Goal: Information Seeking & Learning: Learn about a topic

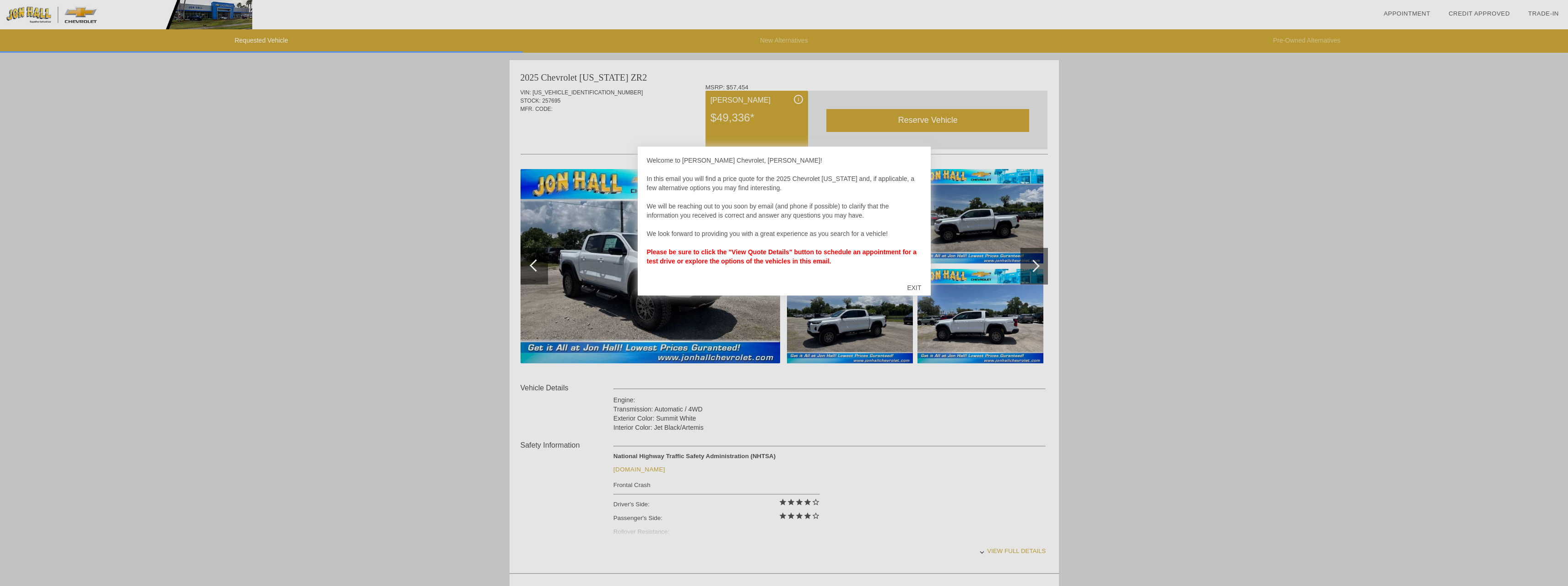
click at [1059, 176] on div at bounding box center [784, 293] width 1568 height 586
click at [909, 288] on div "EXIT" at bounding box center [914, 287] width 33 height 27
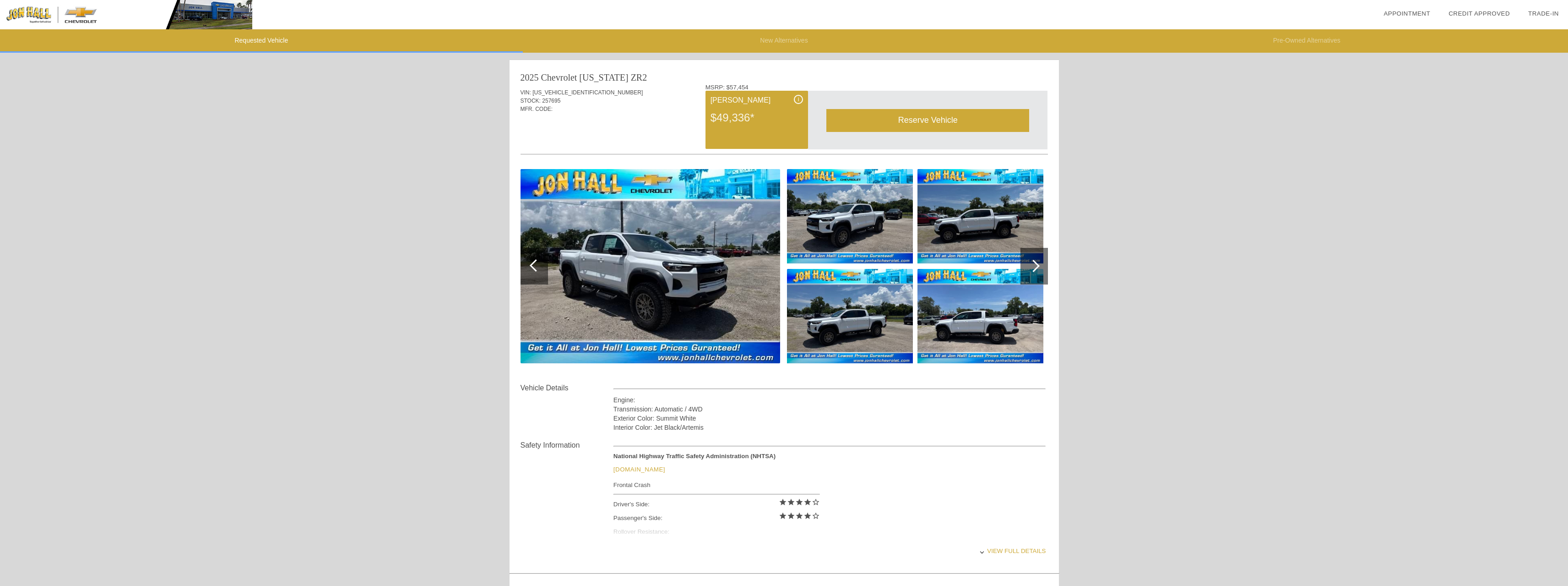
click at [613, 282] on img at bounding box center [650, 266] width 259 height 195
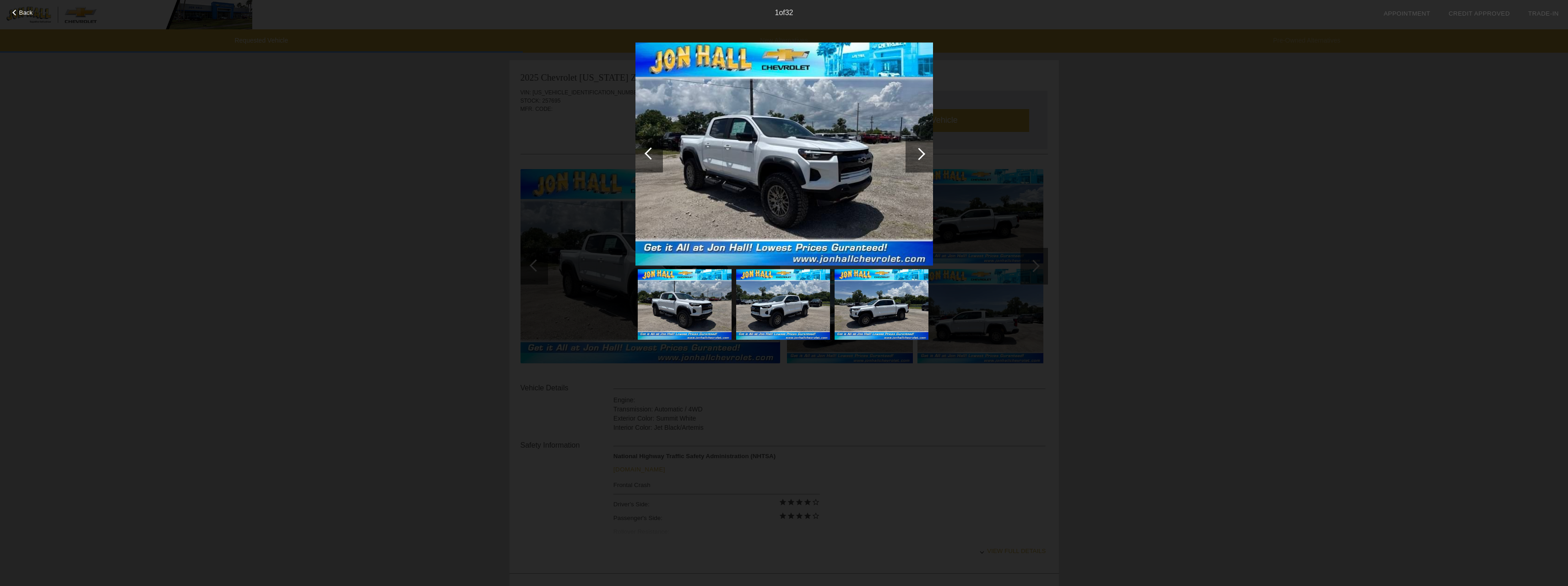
click at [761, 163] on img at bounding box center [784, 153] width 298 height 223
click at [916, 153] on div at bounding box center [918, 153] width 12 height 12
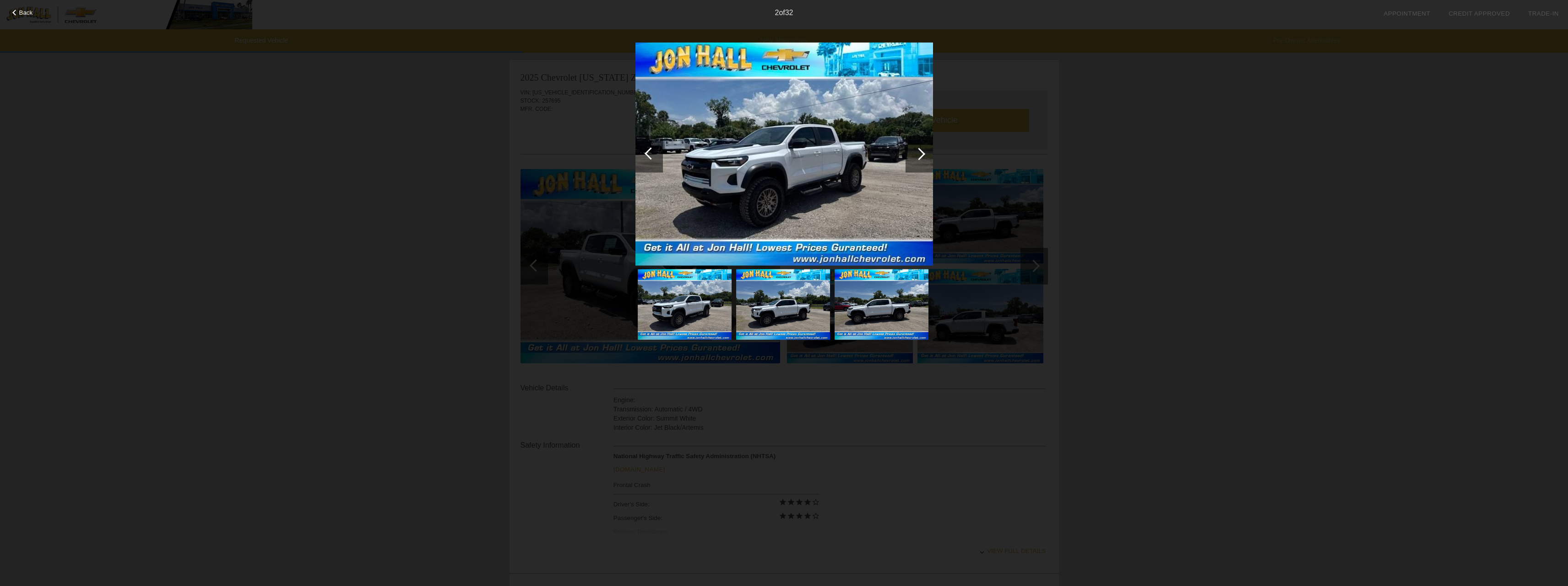
click at [916, 153] on div at bounding box center [918, 153] width 12 height 12
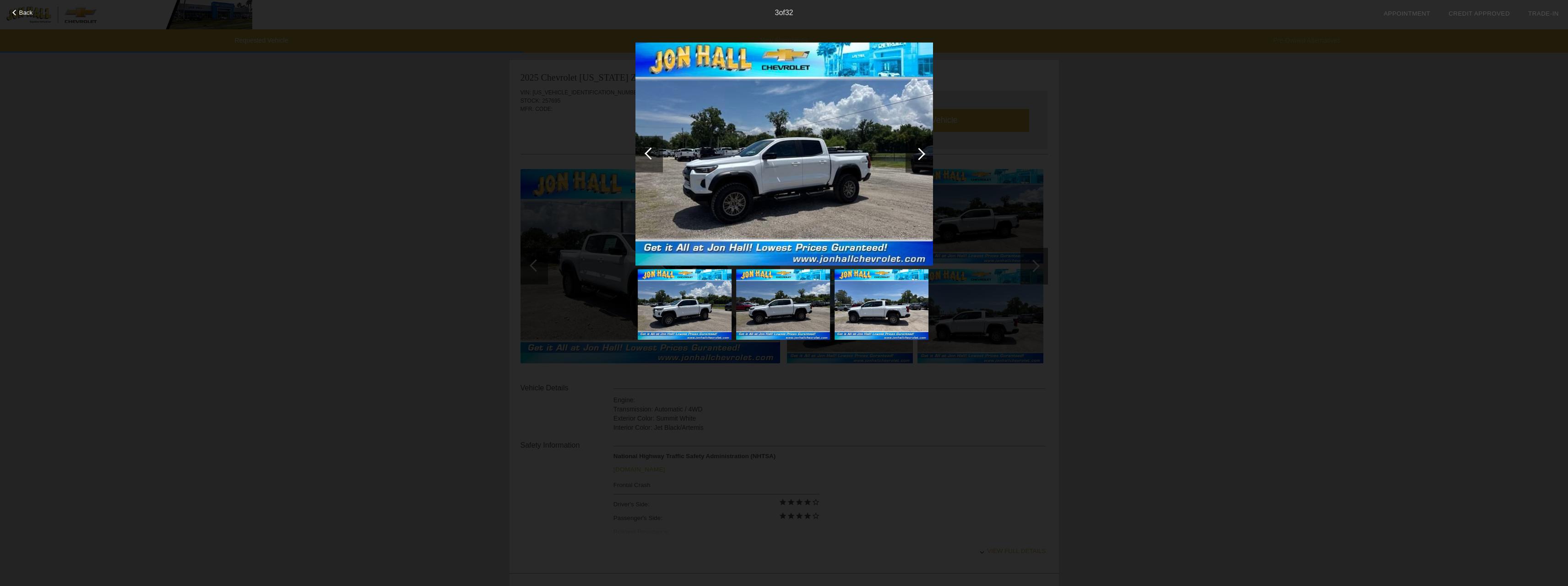
click at [916, 153] on div at bounding box center [918, 153] width 12 height 12
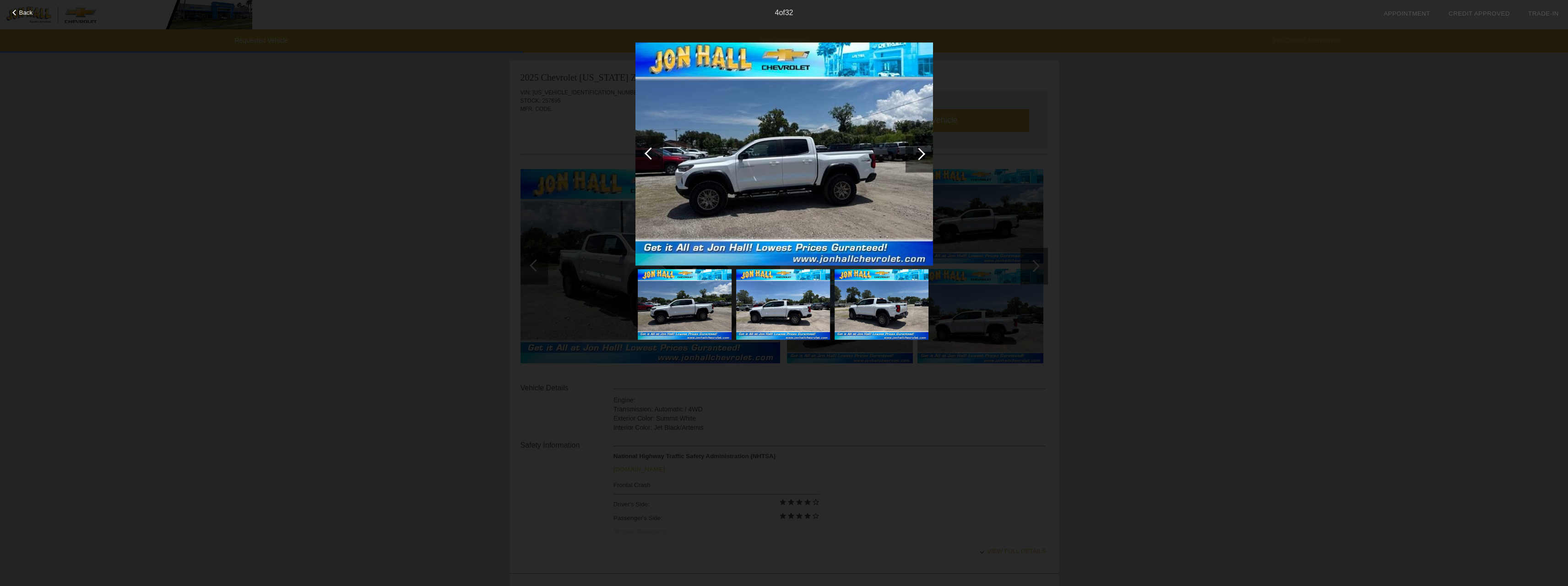
click at [916, 153] on div at bounding box center [918, 153] width 12 height 12
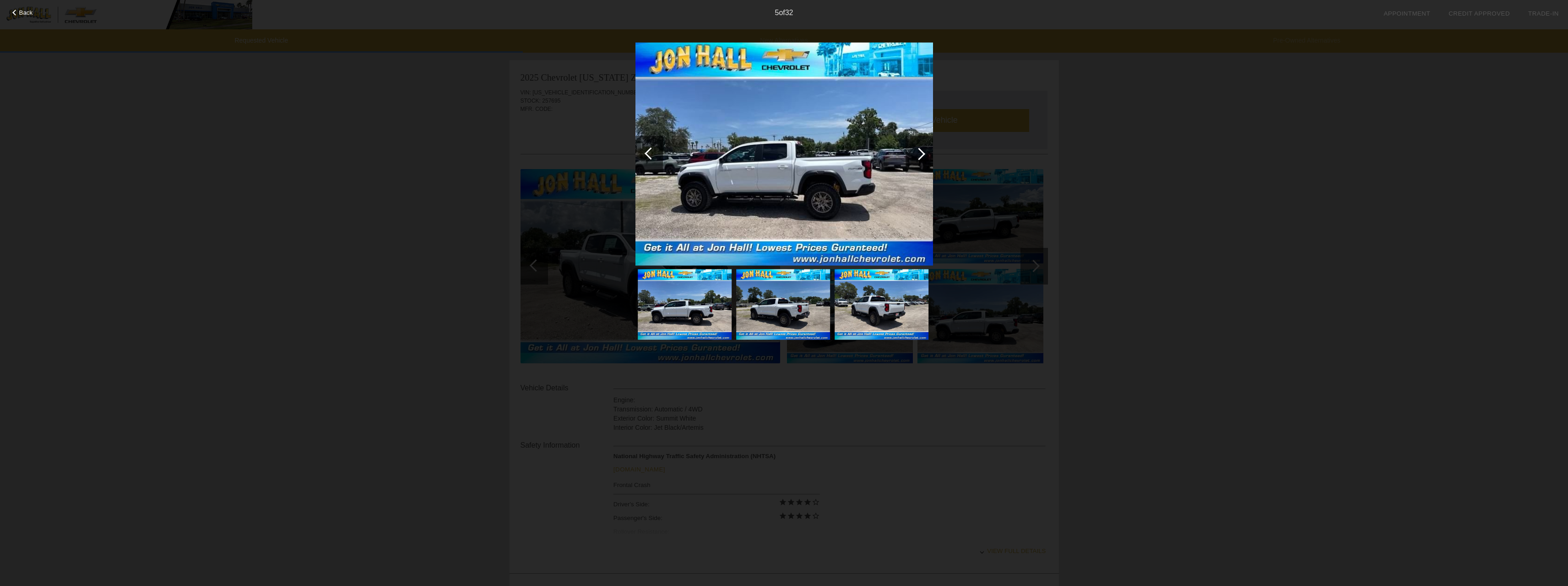
click at [916, 153] on div at bounding box center [918, 153] width 12 height 12
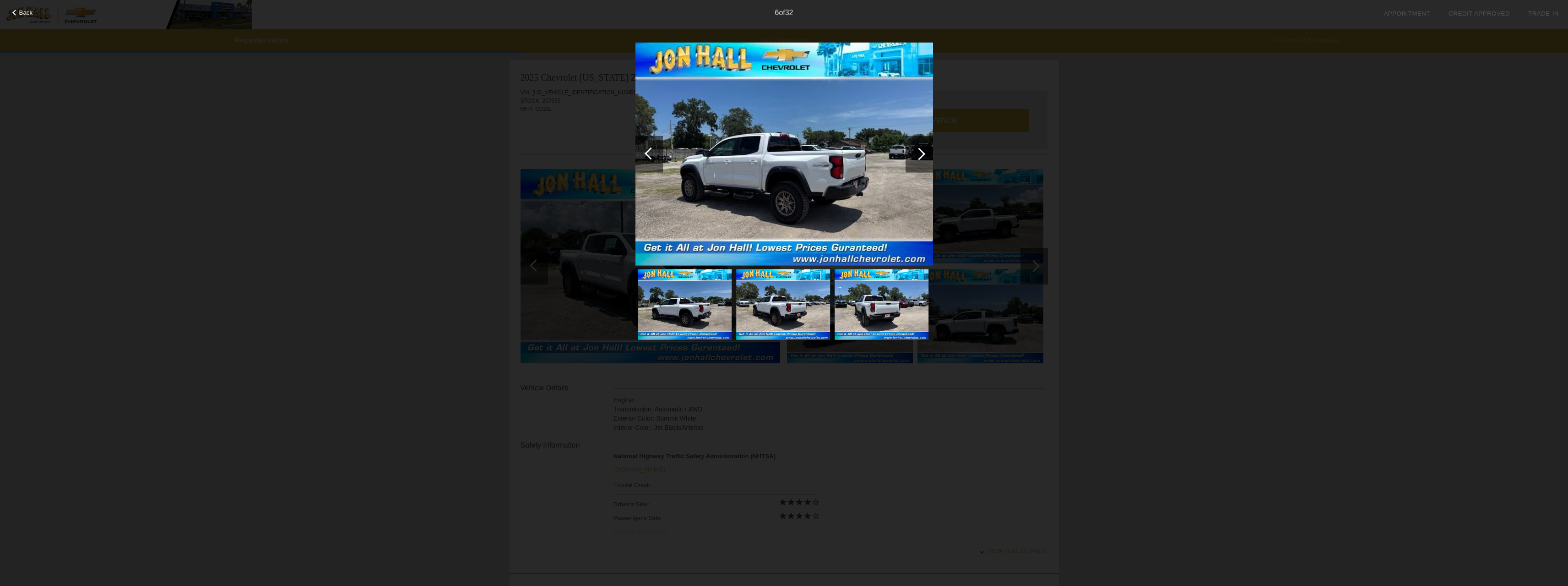
click at [916, 153] on div at bounding box center [918, 153] width 12 height 12
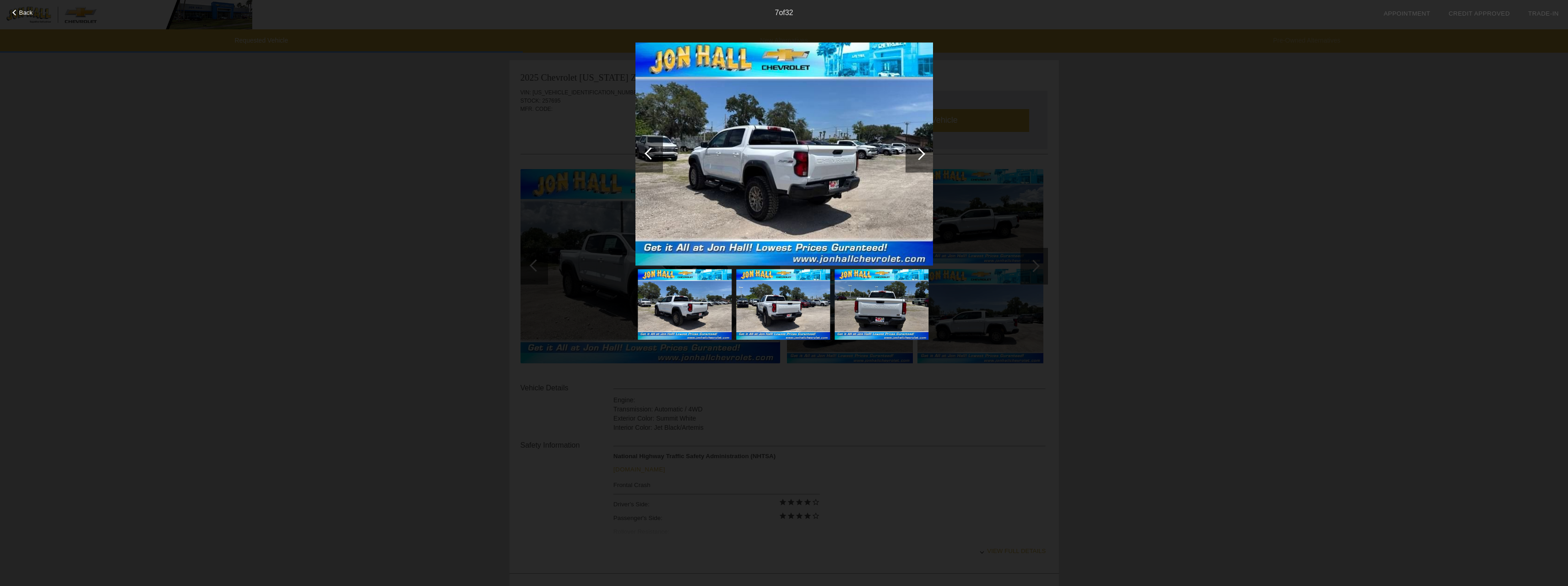
click at [916, 153] on div at bounding box center [918, 153] width 12 height 12
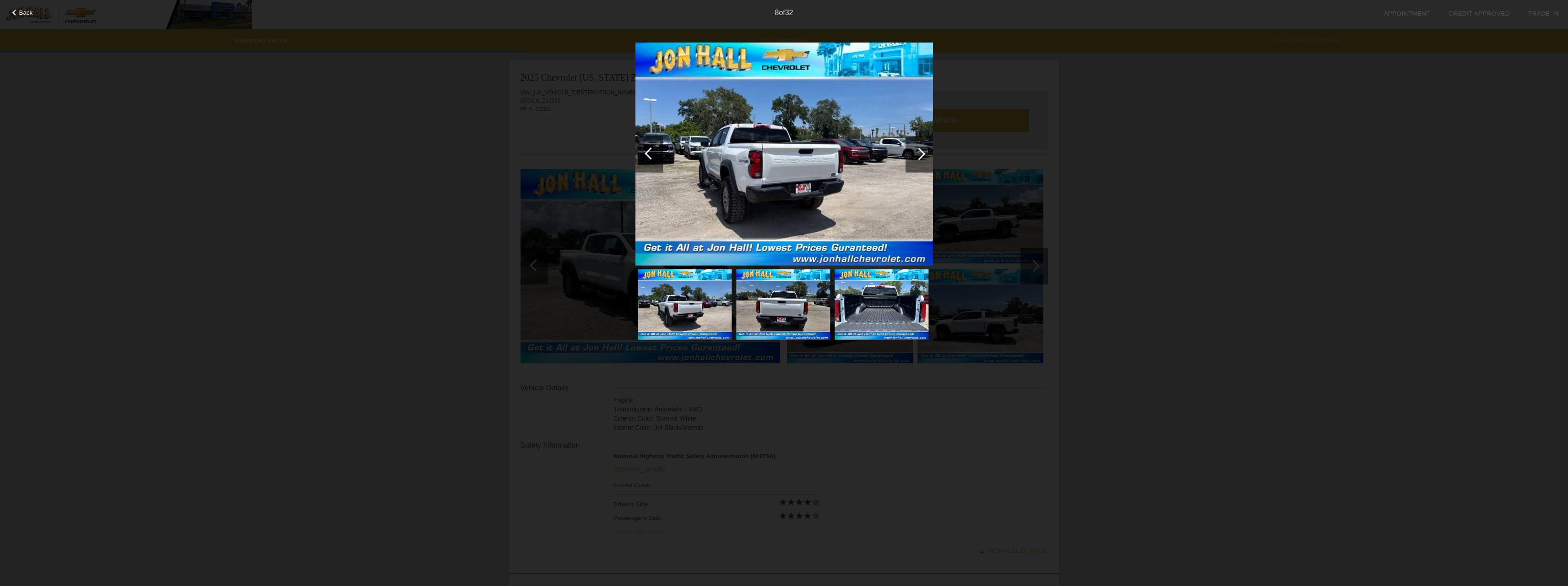
click at [916, 153] on div at bounding box center [918, 153] width 12 height 12
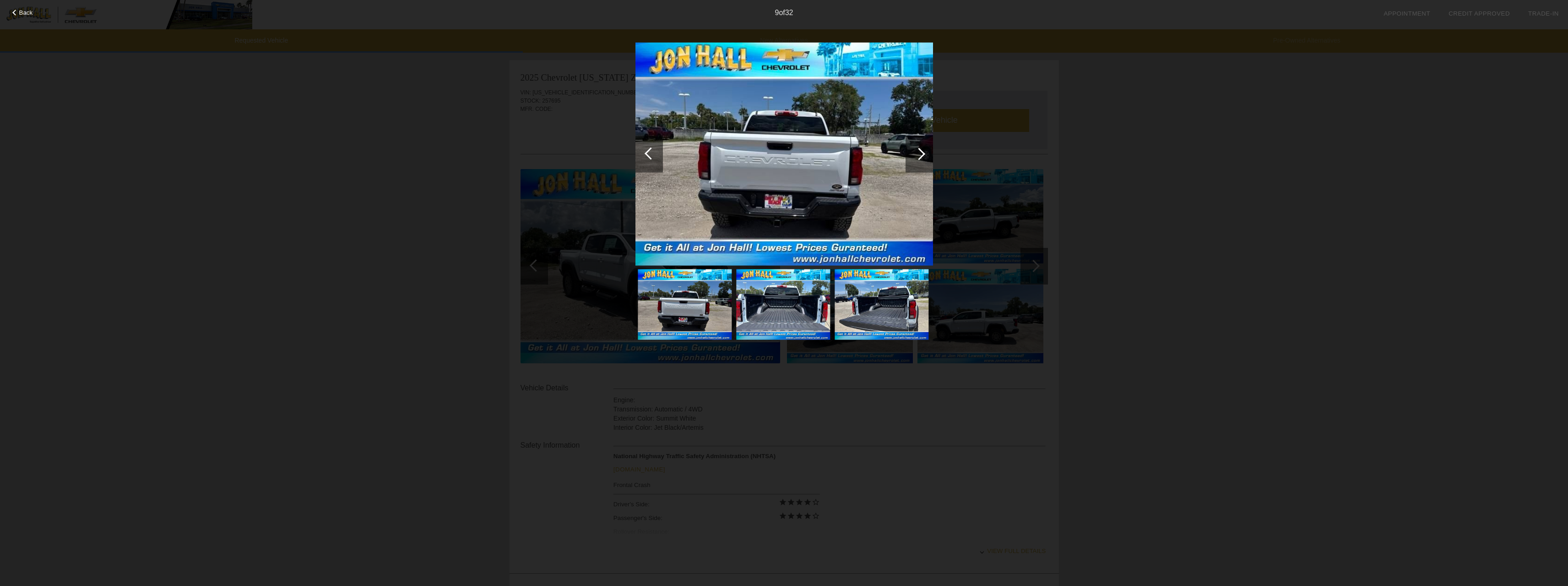
click at [916, 153] on div at bounding box center [918, 153] width 12 height 12
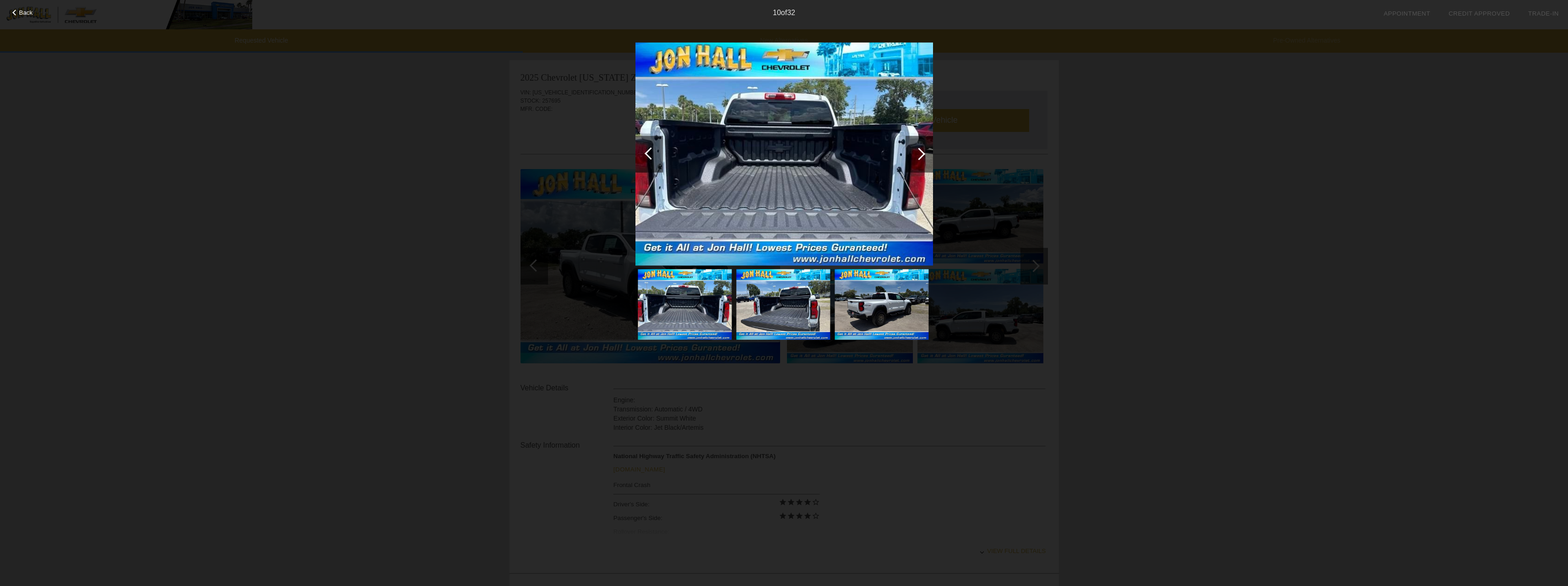
click at [916, 153] on div at bounding box center [918, 153] width 12 height 12
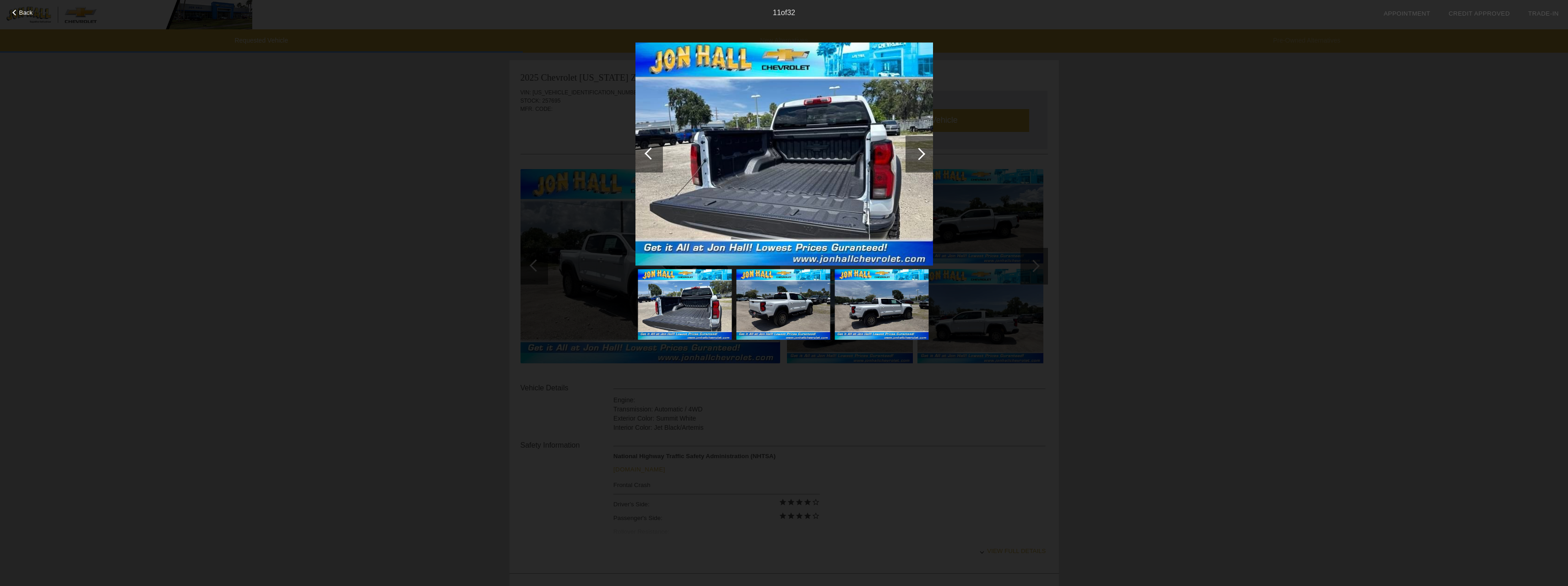
click at [916, 153] on div at bounding box center [918, 153] width 12 height 12
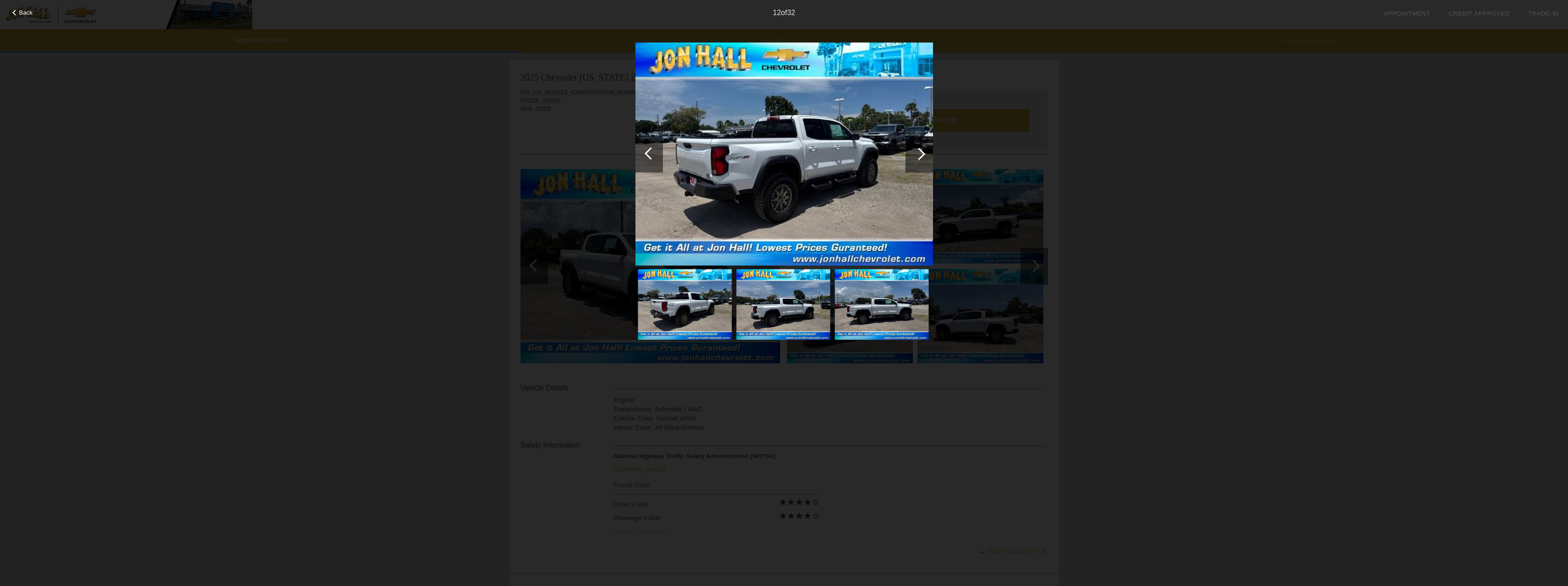
click at [916, 153] on div at bounding box center [918, 153] width 12 height 12
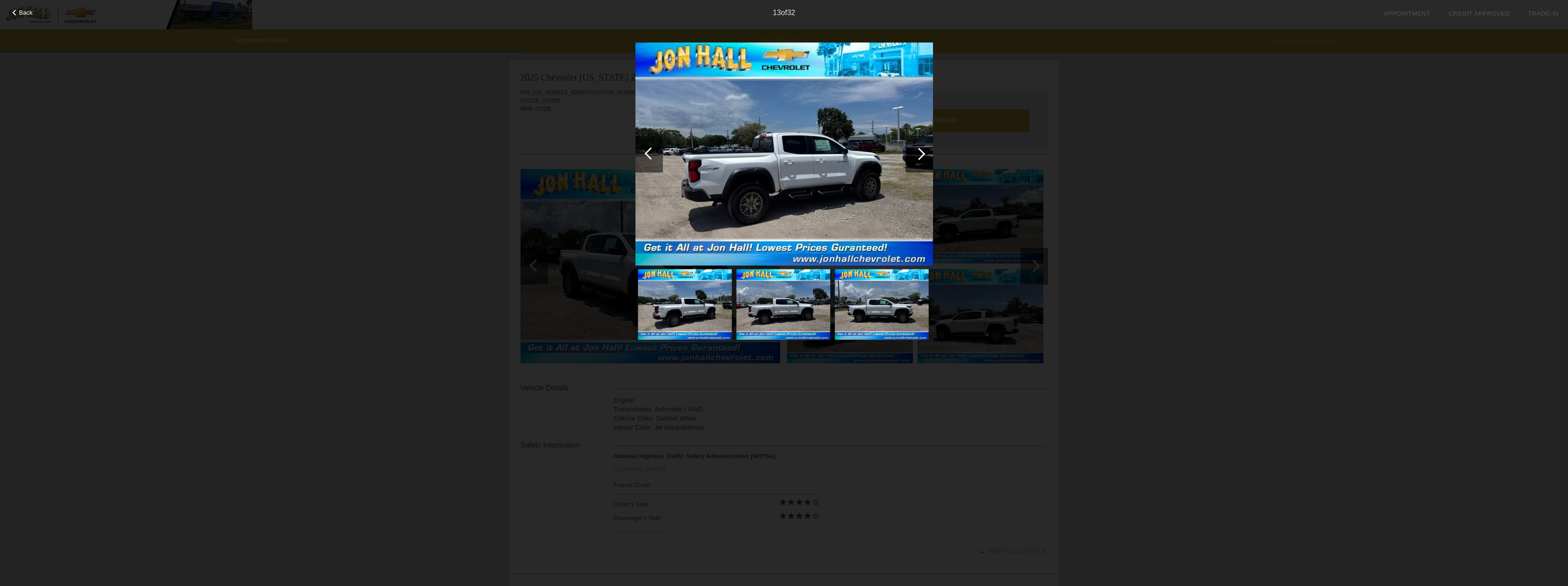
click at [916, 153] on div at bounding box center [918, 153] width 12 height 12
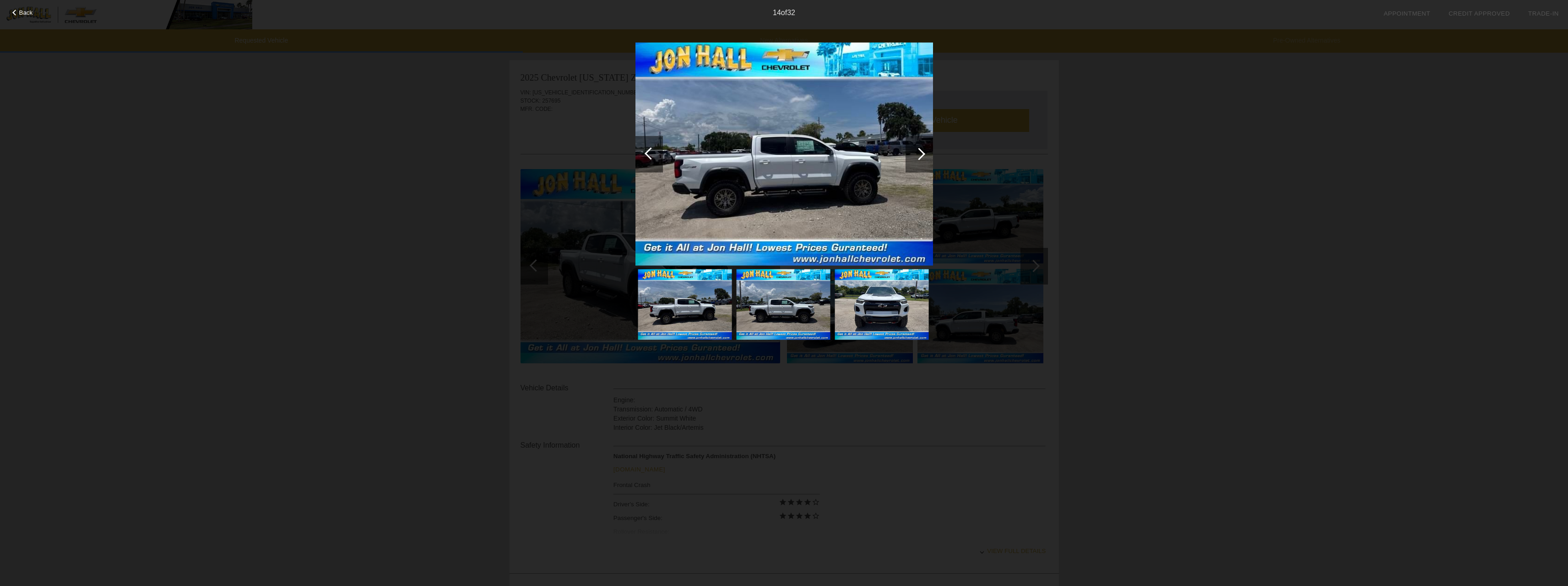
click at [916, 153] on div at bounding box center [918, 153] width 12 height 12
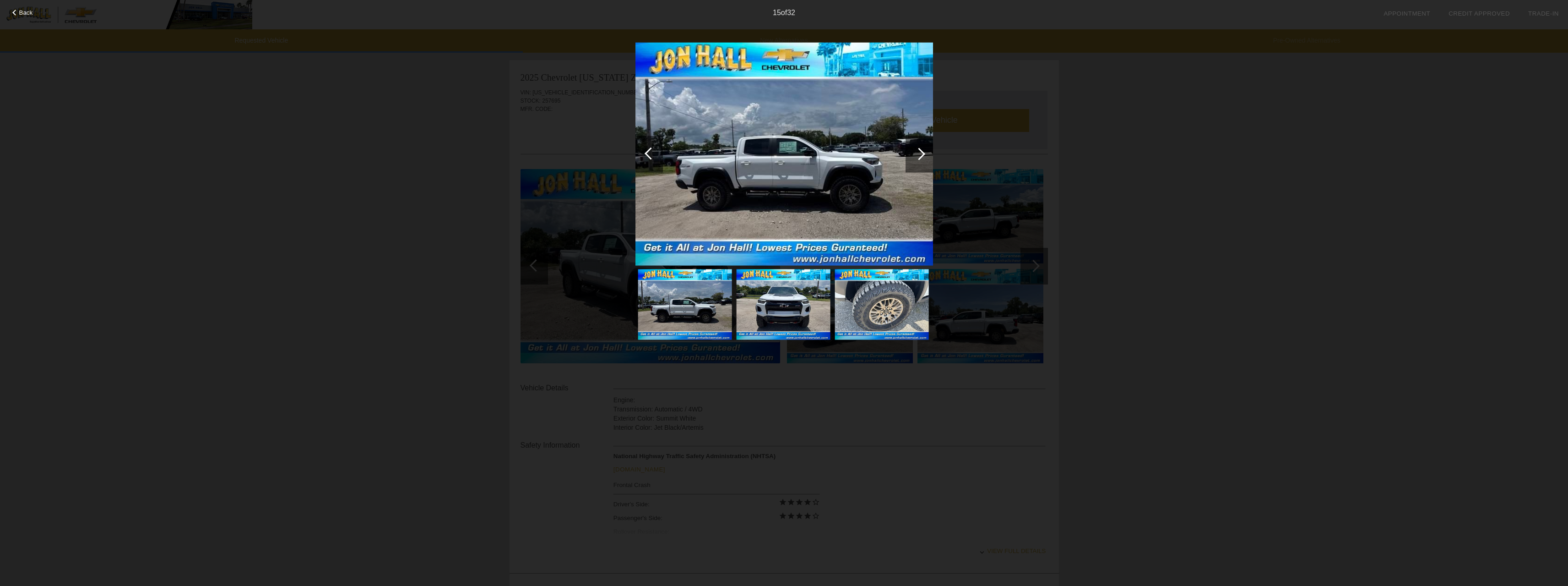
click at [916, 153] on div at bounding box center [918, 153] width 12 height 12
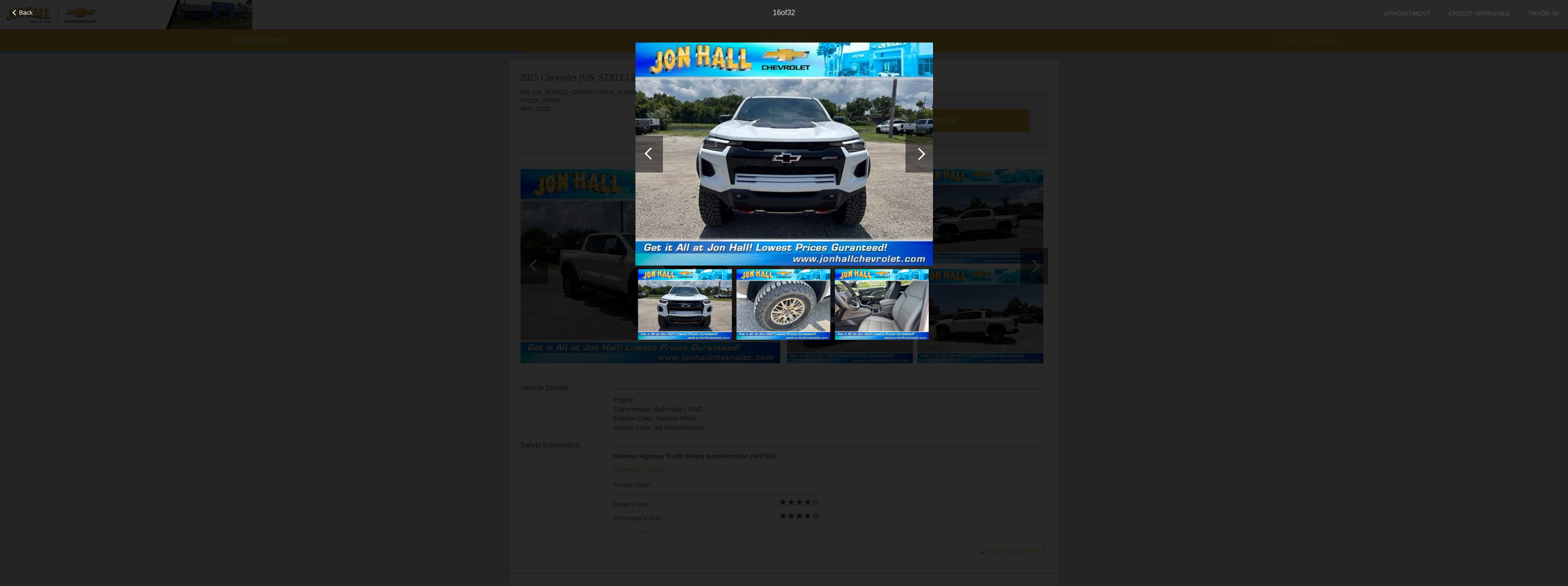
click at [916, 153] on div at bounding box center [918, 153] width 12 height 12
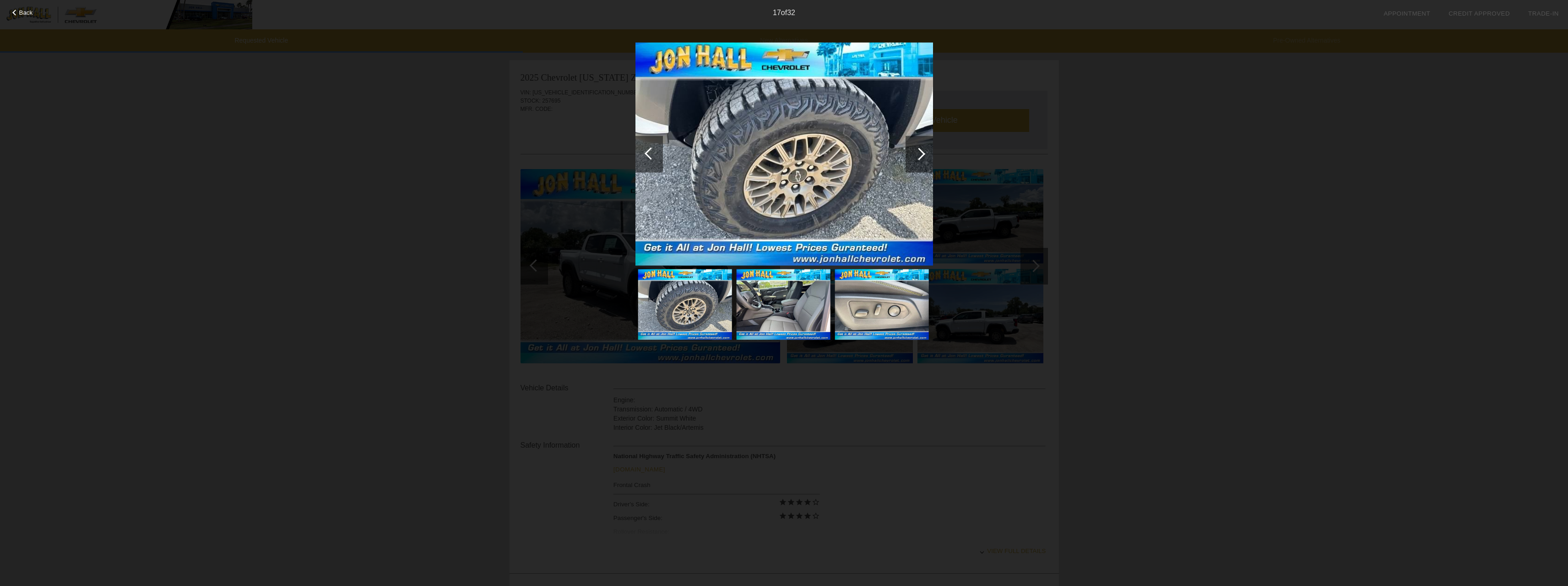
click at [921, 151] on div at bounding box center [918, 153] width 12 height 12
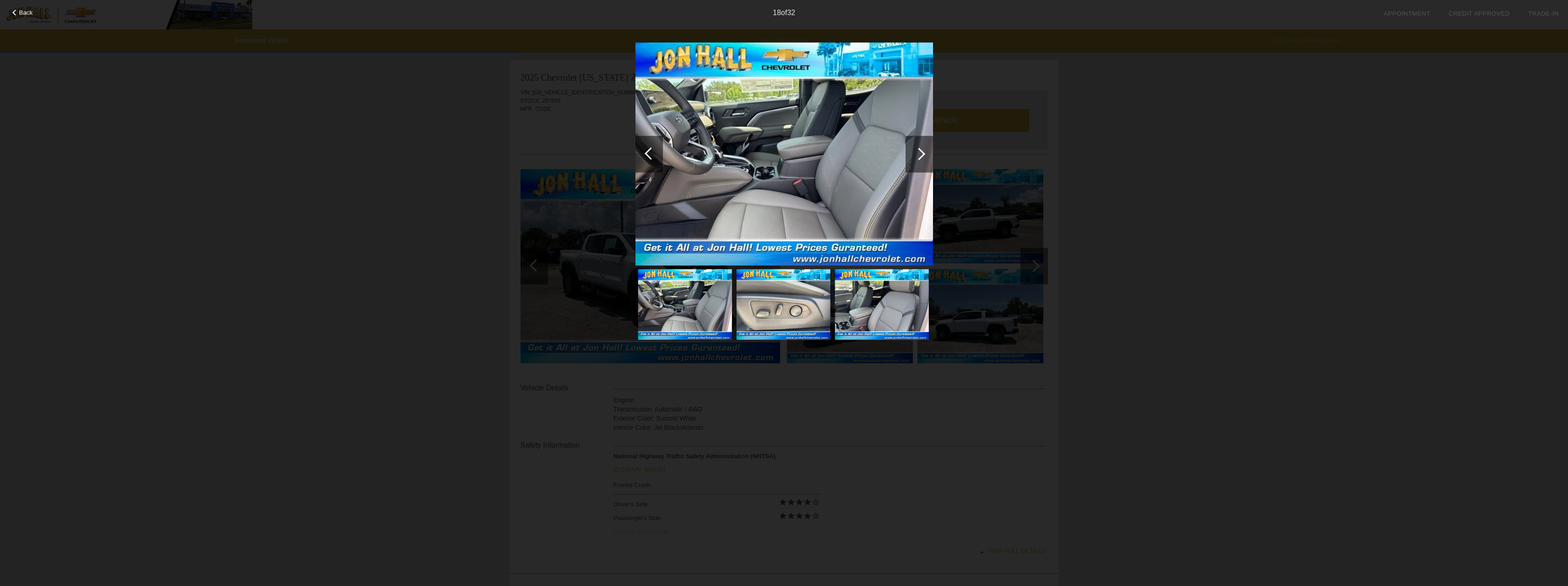
click at [921, 151] on div at bounding box center [918, 153] width 12 height 12
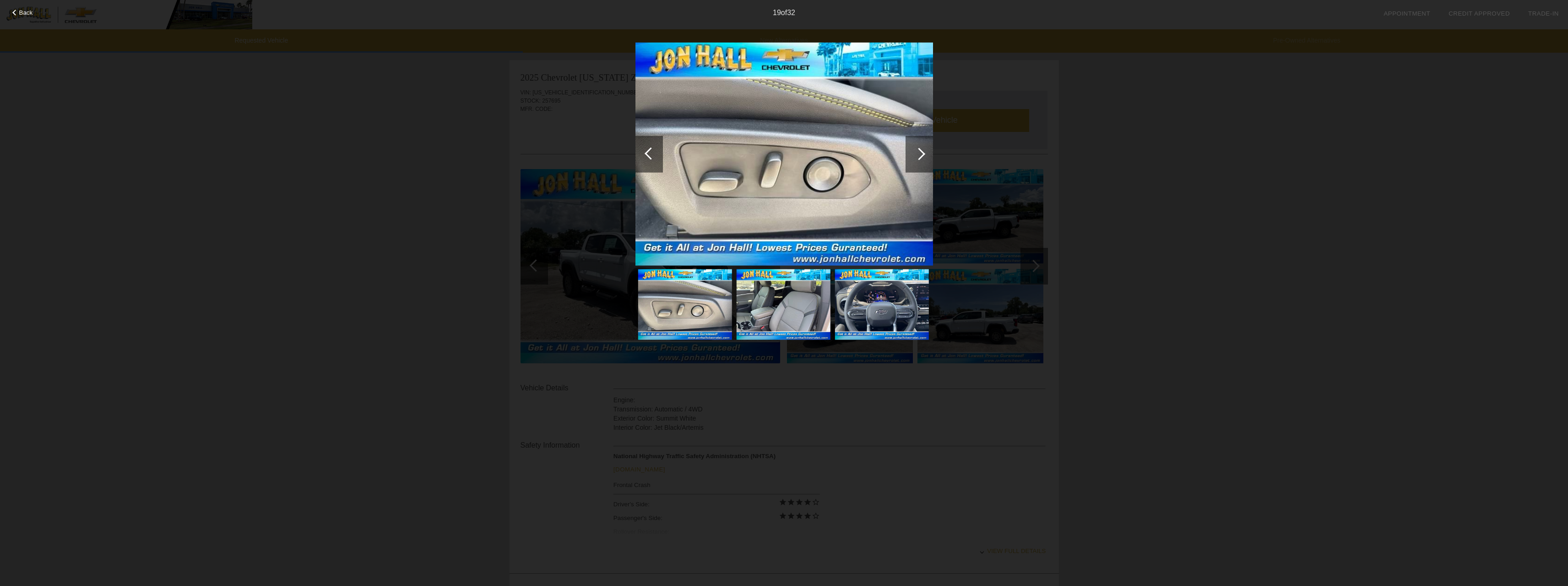
click at [921, 151] on div at bounding box center [918, 153] width 12 height 12
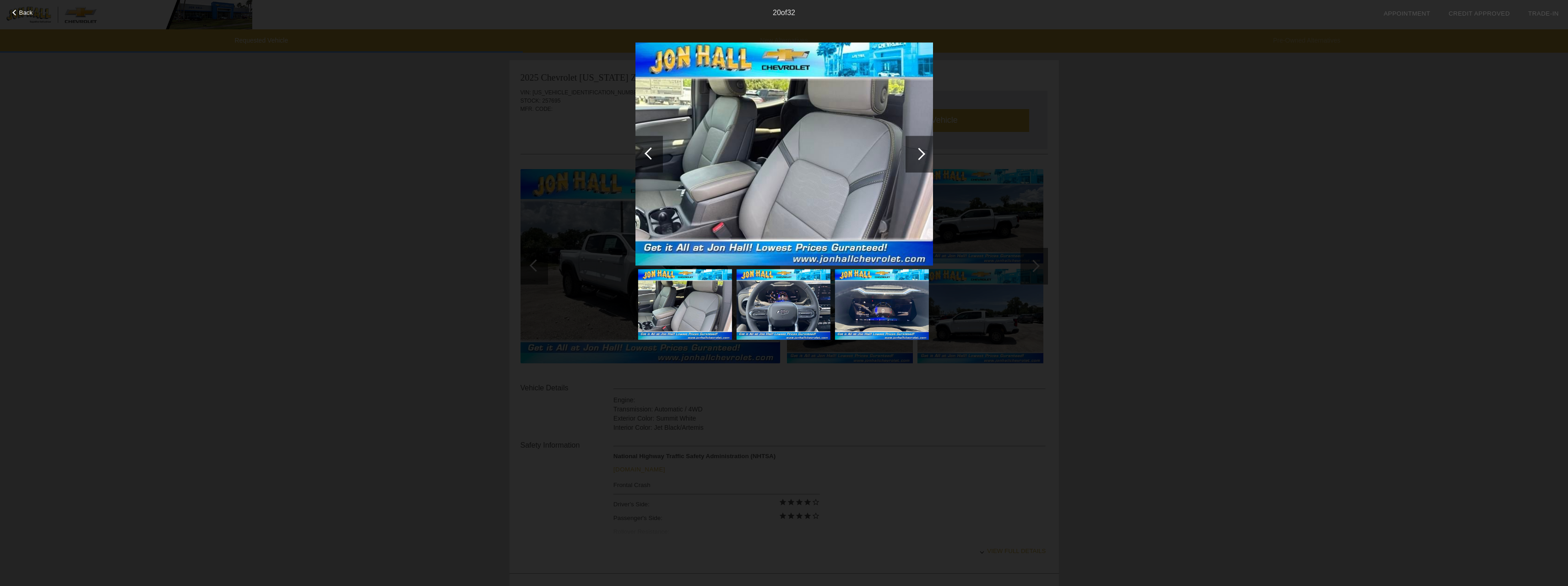
click at [921, 151] on div at bounding box center [918, 153] width 12 height 12
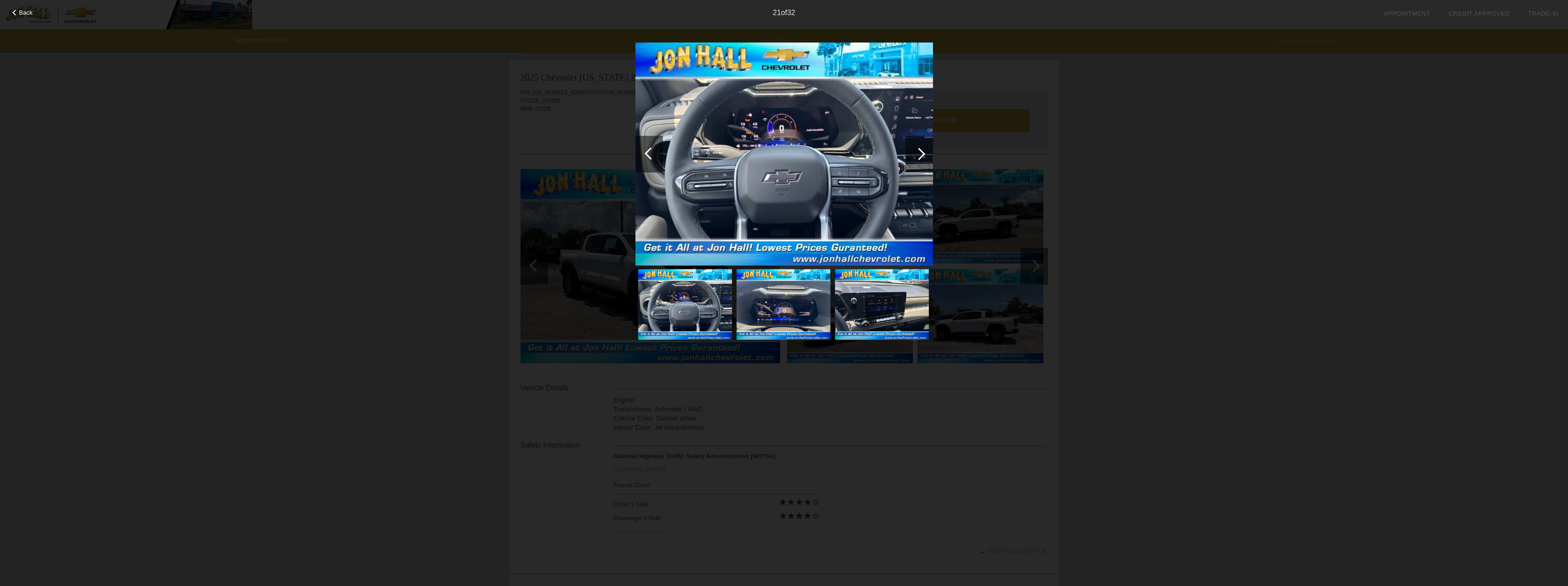
click at [921, 151] on div at bounding box center [918, 153] width 12 height 12
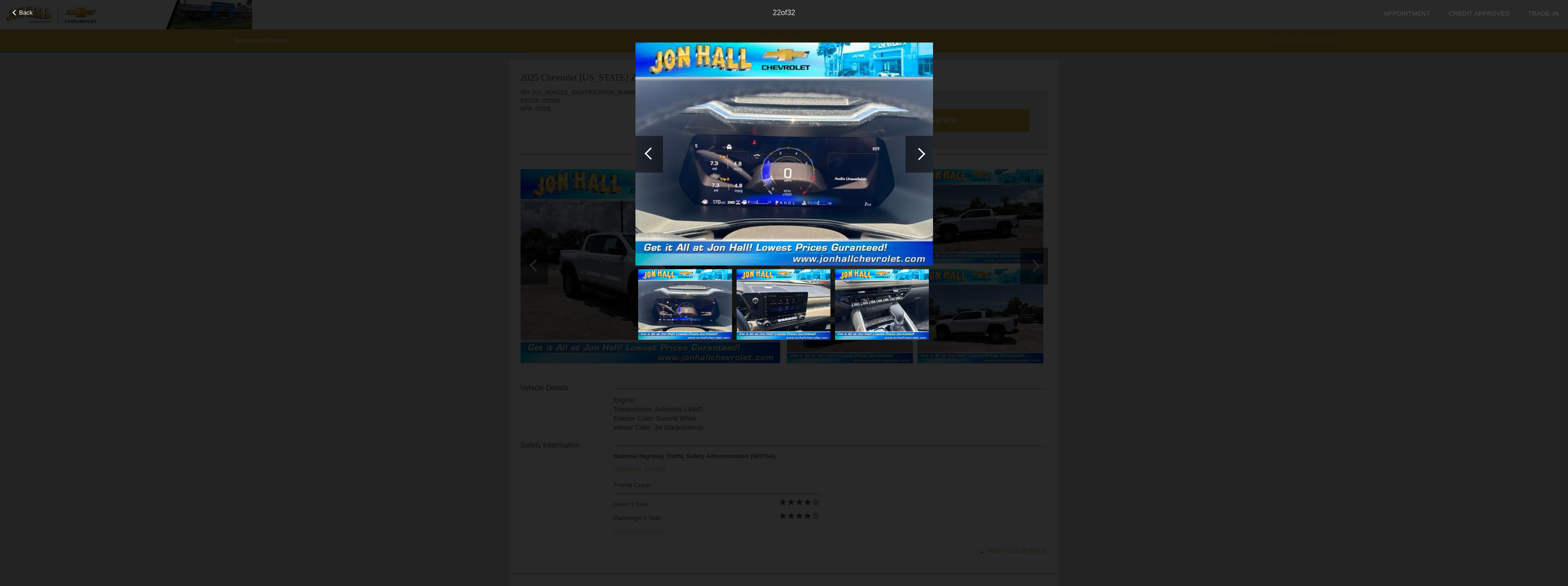
click at [921, 151] on div at bounding box center [918, 153] width 12 height 12
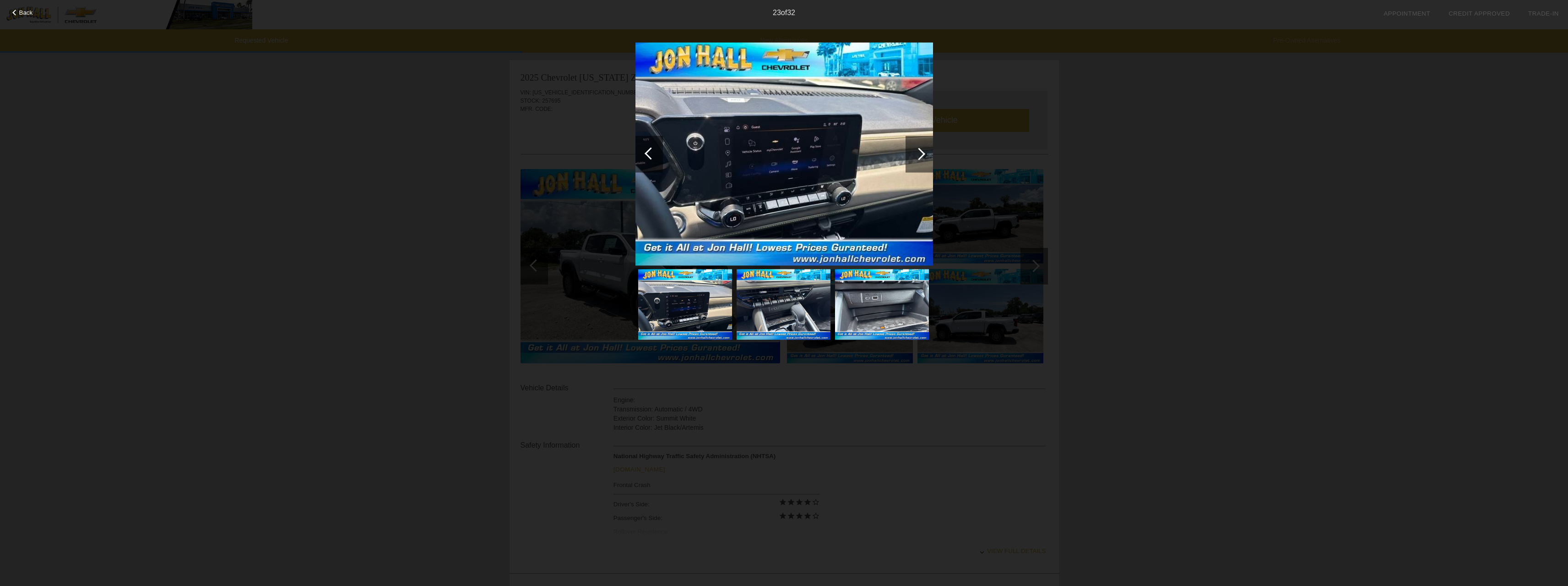
click at [921, 151] on div at bounding box center [918, 153] width 12 height 12
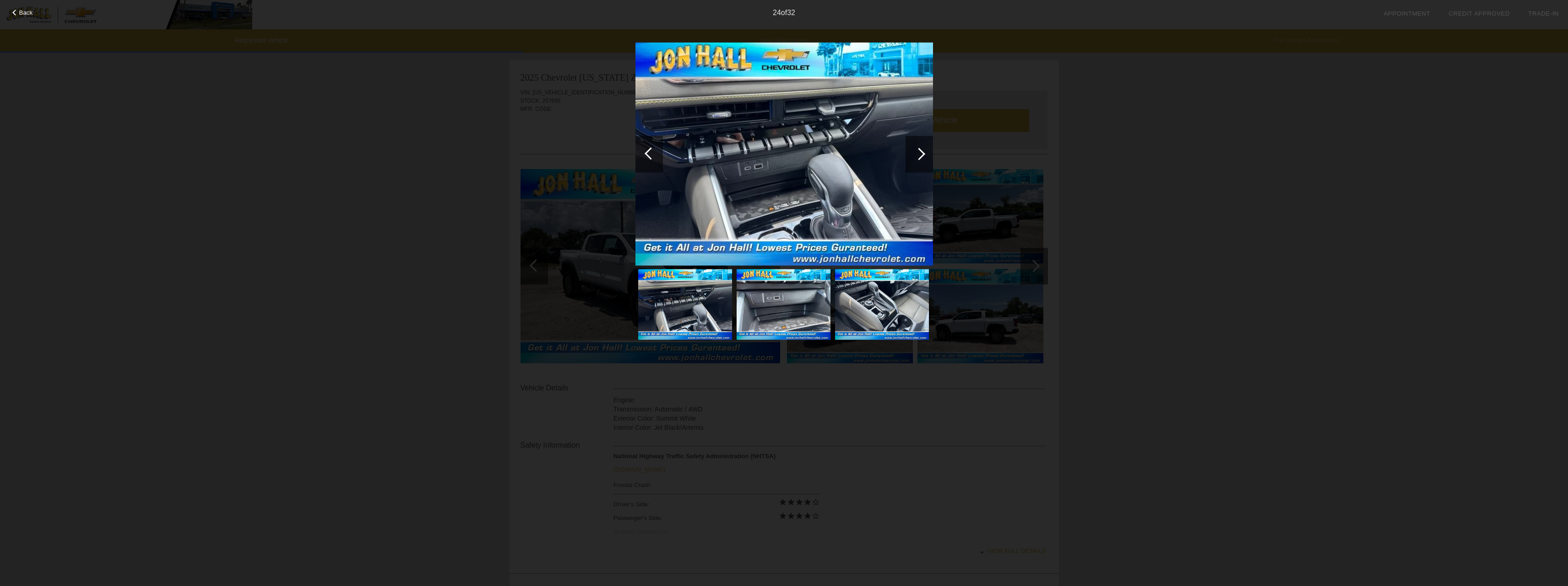
click at [921, 151] on div at bounding box center [918, 153] width 12 height 12
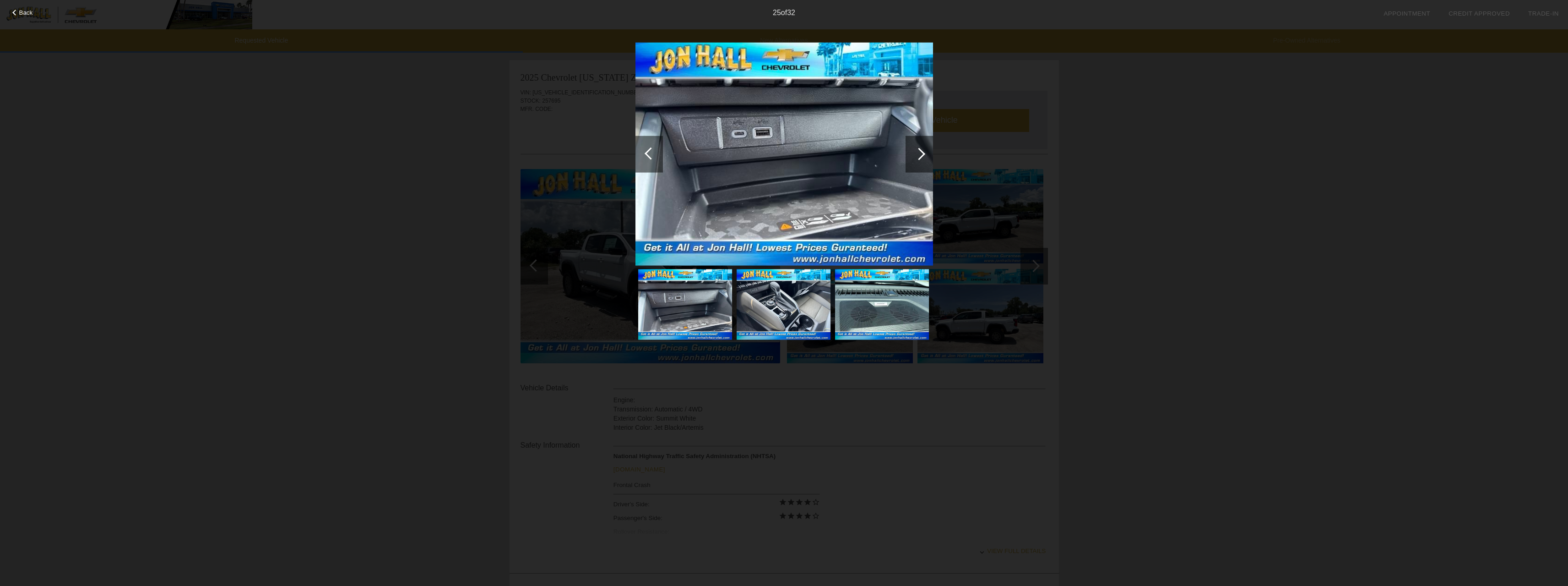
click at [921, 151] on div at bounding box center [918, 153] width 12 height 12
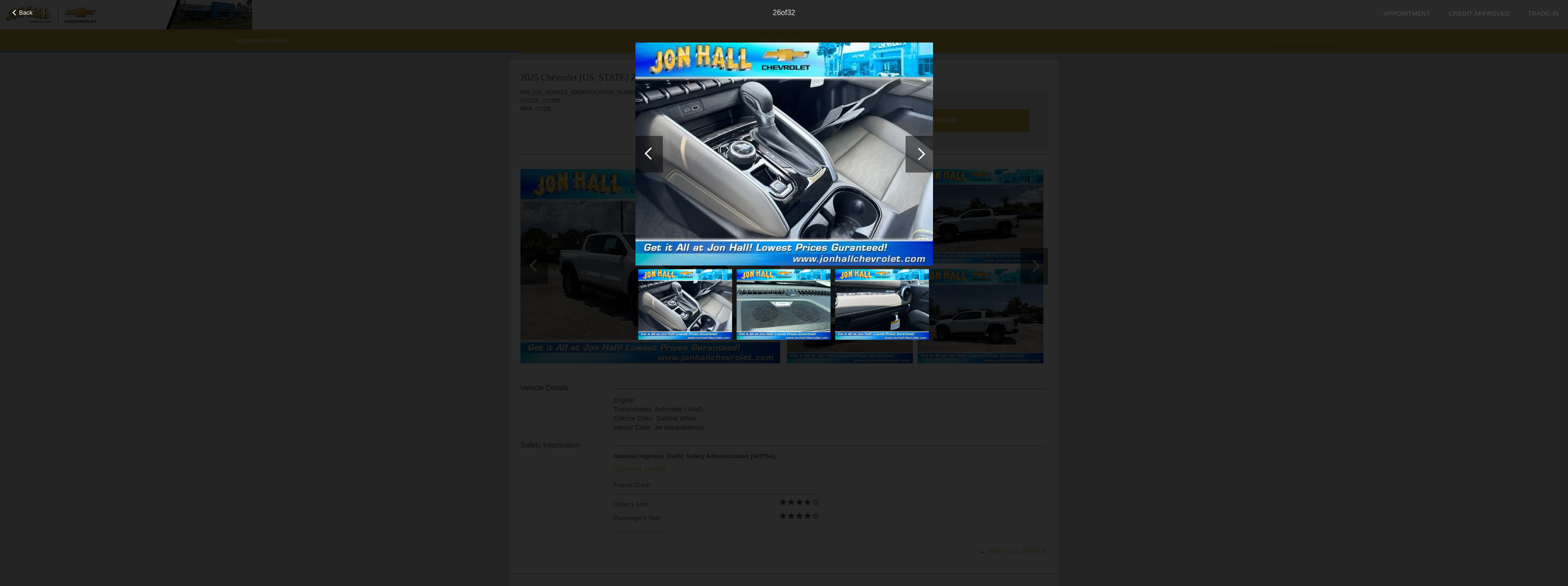
click at [921, 151] on div at bounding box center [918, 153] width 12 height 12
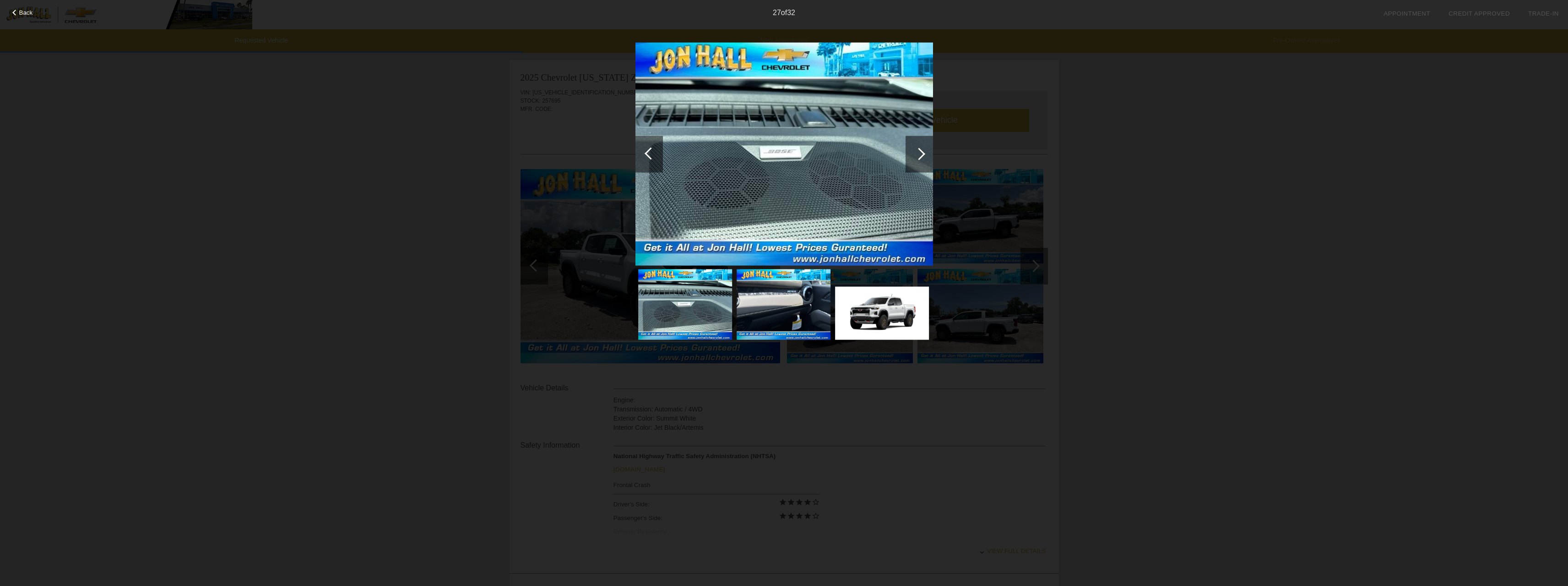
click at [921, 151] on div at bounding box center [918, 153] width 12 height 12
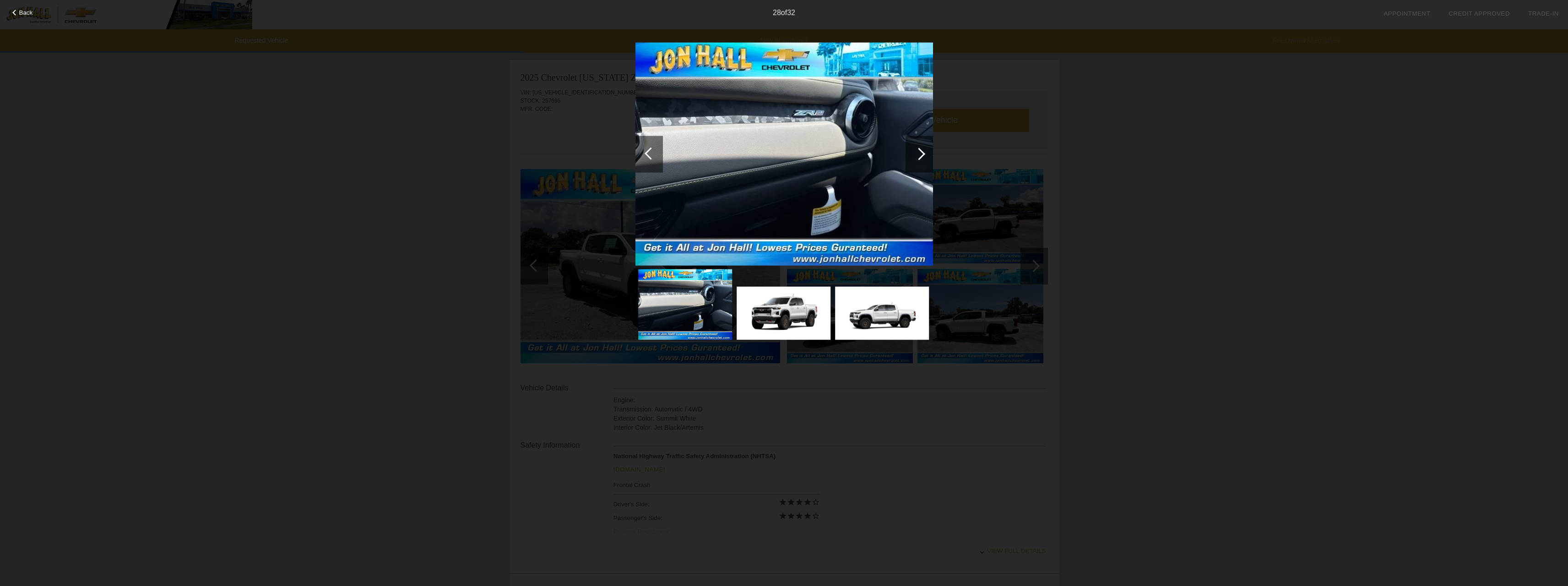
click at [921, 151] on div at bounding box center [918, 153] width 12 height 12
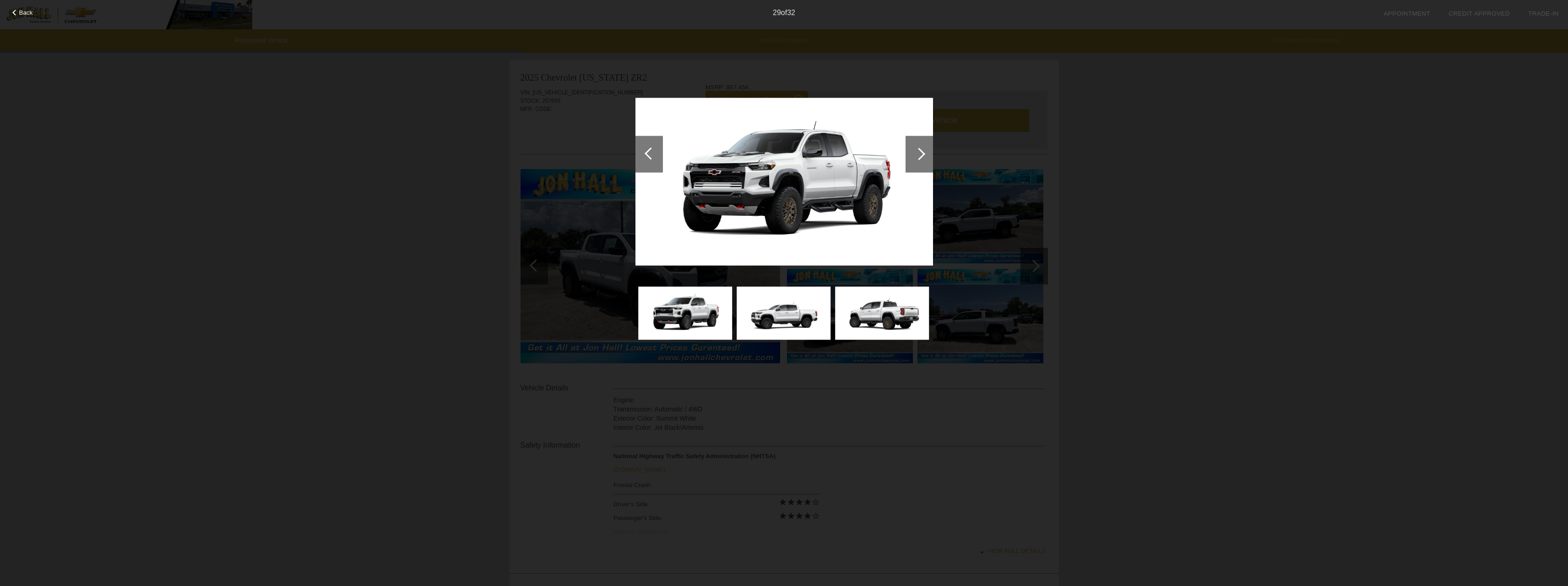
click at [921, 151] on div at bounding box center [918, 153] width 12 height 12
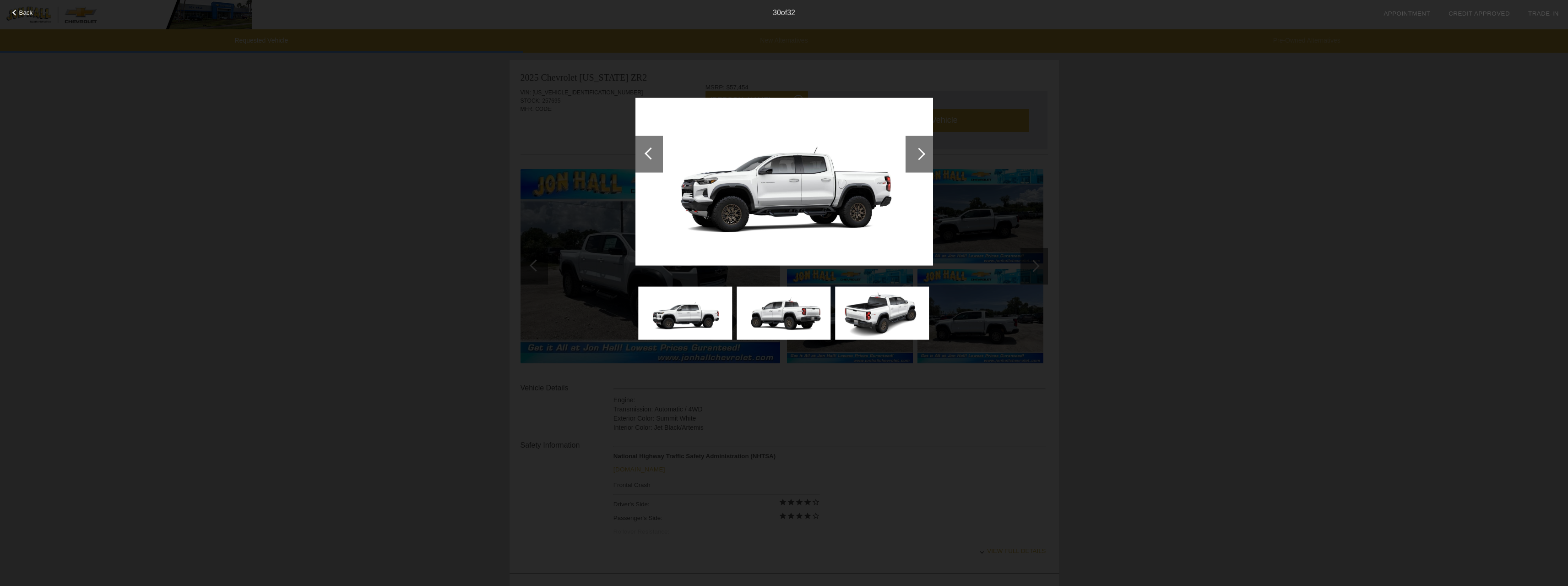
click at [921, 151] on div at bounding box center [918, 153] width 12 height 12
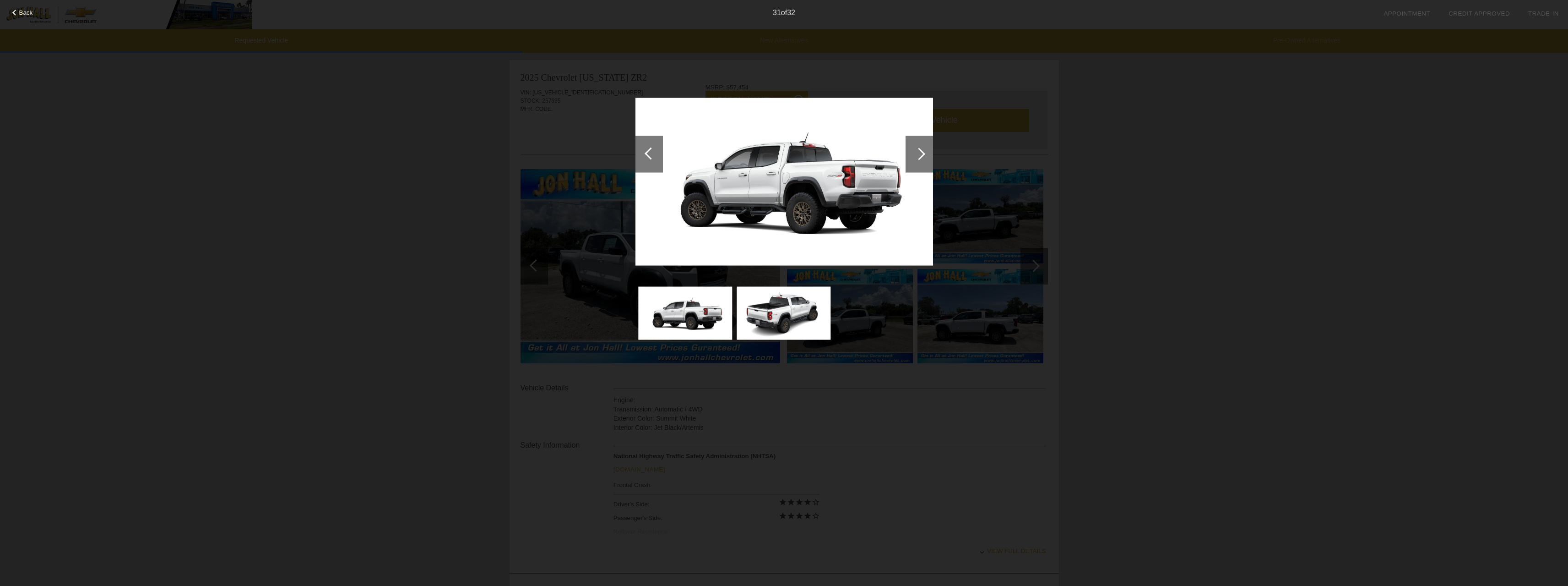
click at [922, 149] on div at bounding box center [918, 153] width 27 height 37
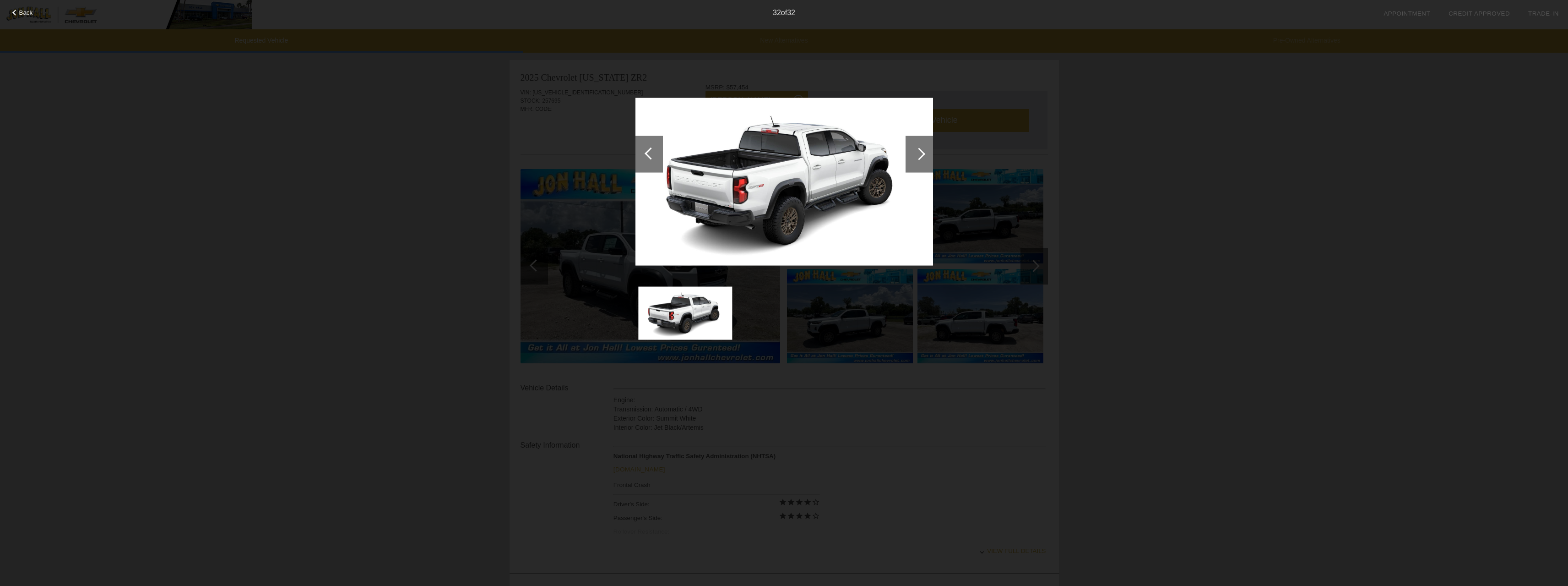
click at [922, 149] on div at bounding box center [918, 153] width 27 height 37
click at [921, 154] on div at bounding box center [918, 153] width 12 height 12
click at [1165, 159] on div "Back 32 of 32" at bounding box center [784, 293] width 1568 height 586
drag, startPoint x: 447, startPoint y: 195, endPoint x: 452, endPoint y: 188, distance: 8.6
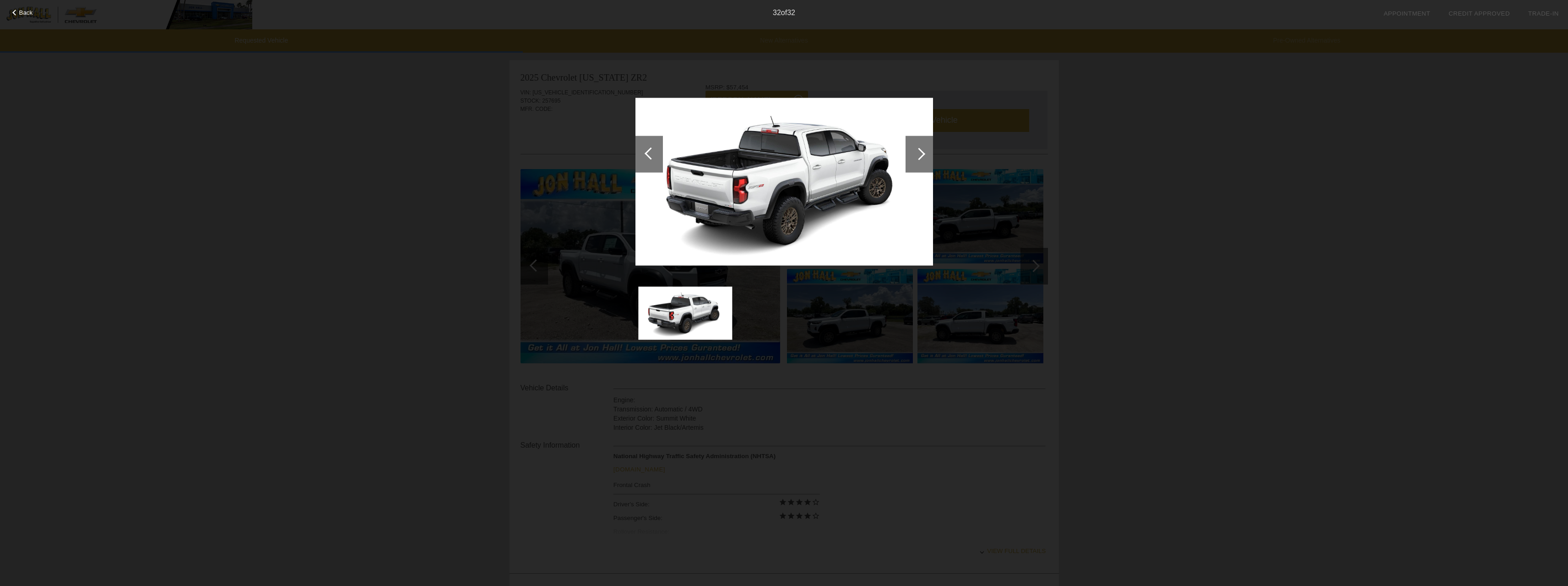
click at [447, 194] on div "Back 32 of 32" at bounding box center [784, 293] width 1568 height 586
click at [785, 134] on img at bounding box center [784, 181] width 298 height 167
click at [857, 53] on div at bounding box center [784, 192] width 298 height 301
click at [21, 11] on span "Back" at bounding box center [25, 12] width 14 height 7
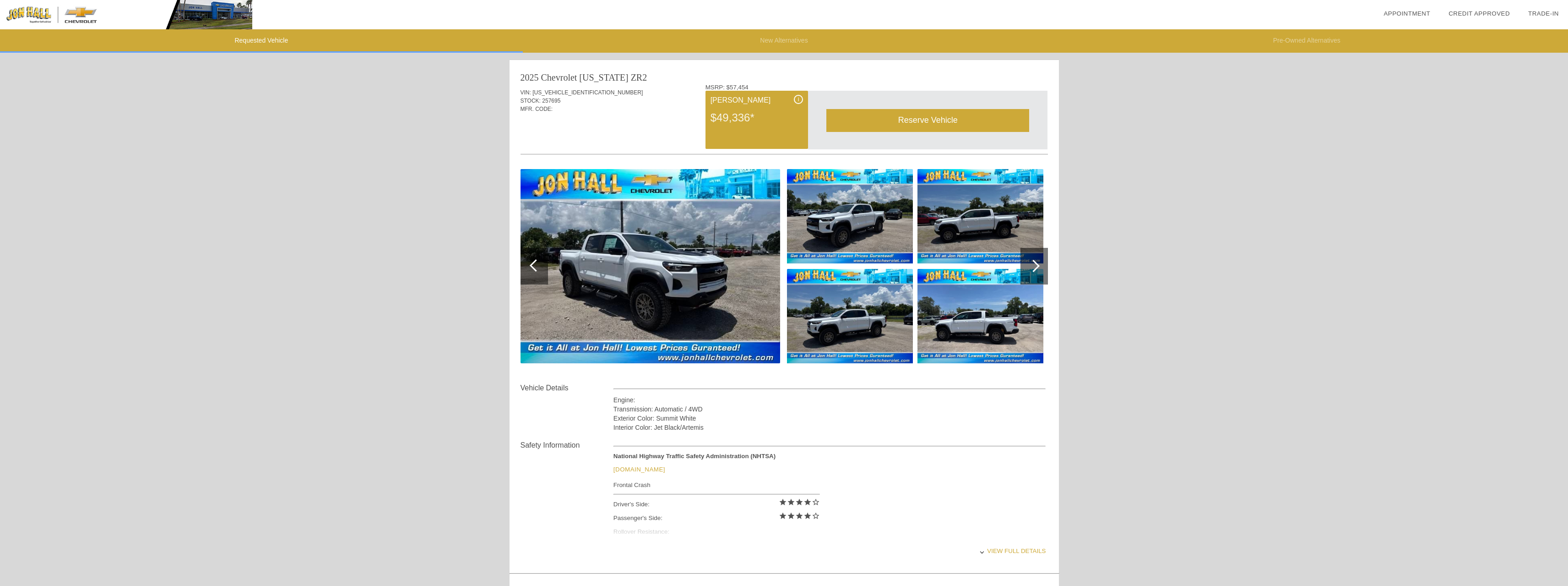
click at [797, 97] on div "i" at bounding box center [798, 99] width 9 height 9
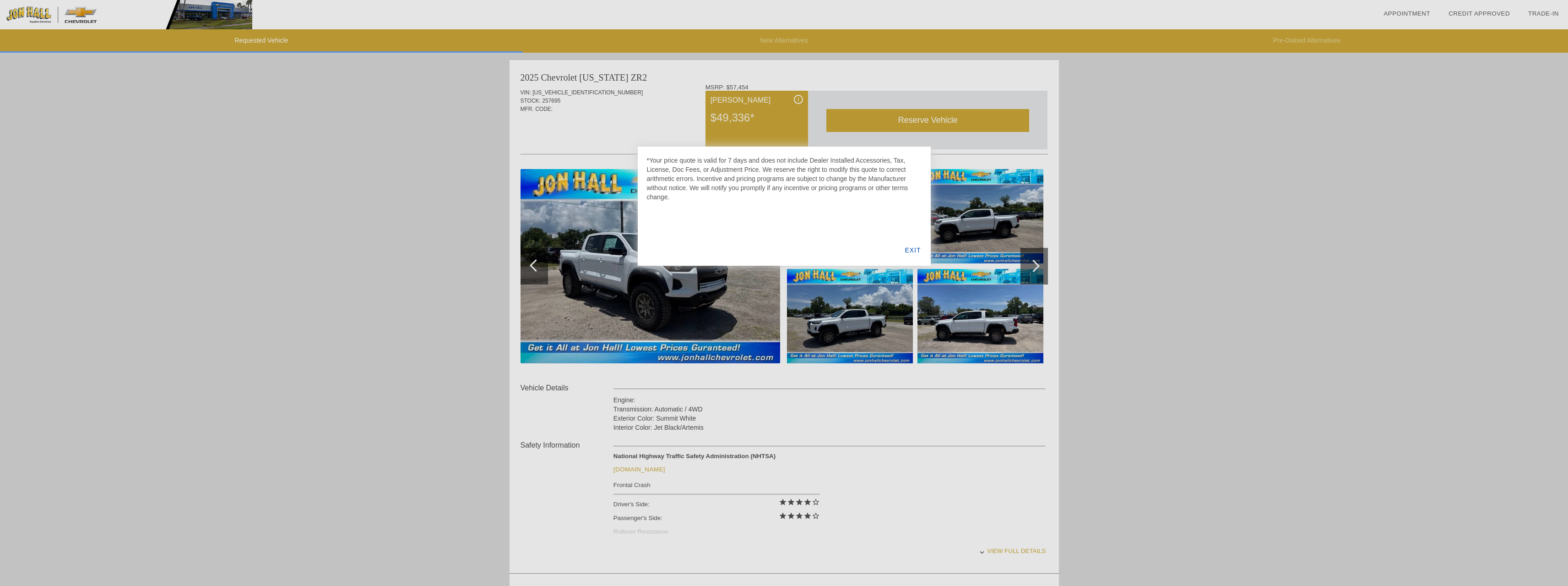
click at [609, 125] on div at bounding box center [784, 293] width 1568 height 586
click at [909, 249] on div "EXIT" at bounding box center [912, 250] width 35 height 31
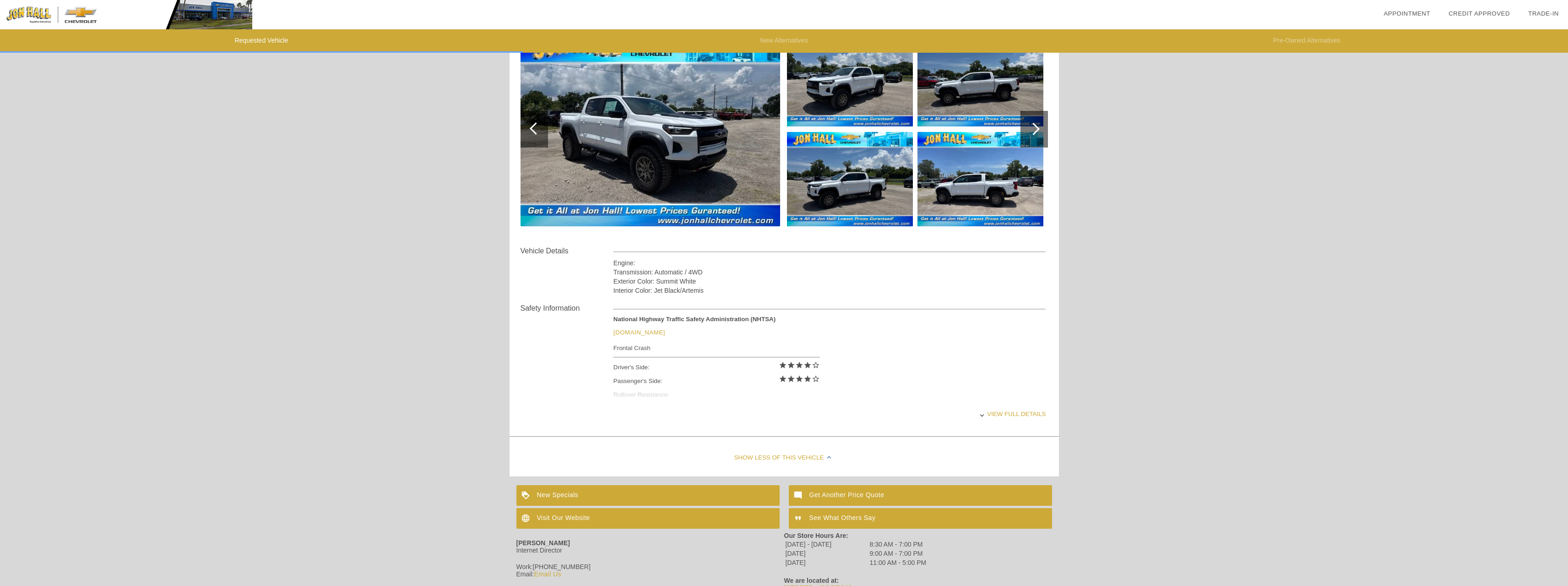
scroll to position [137, 0]
click at [1005, 413] on div "View full details" at bounding box center [829, 413] width 432 height 22
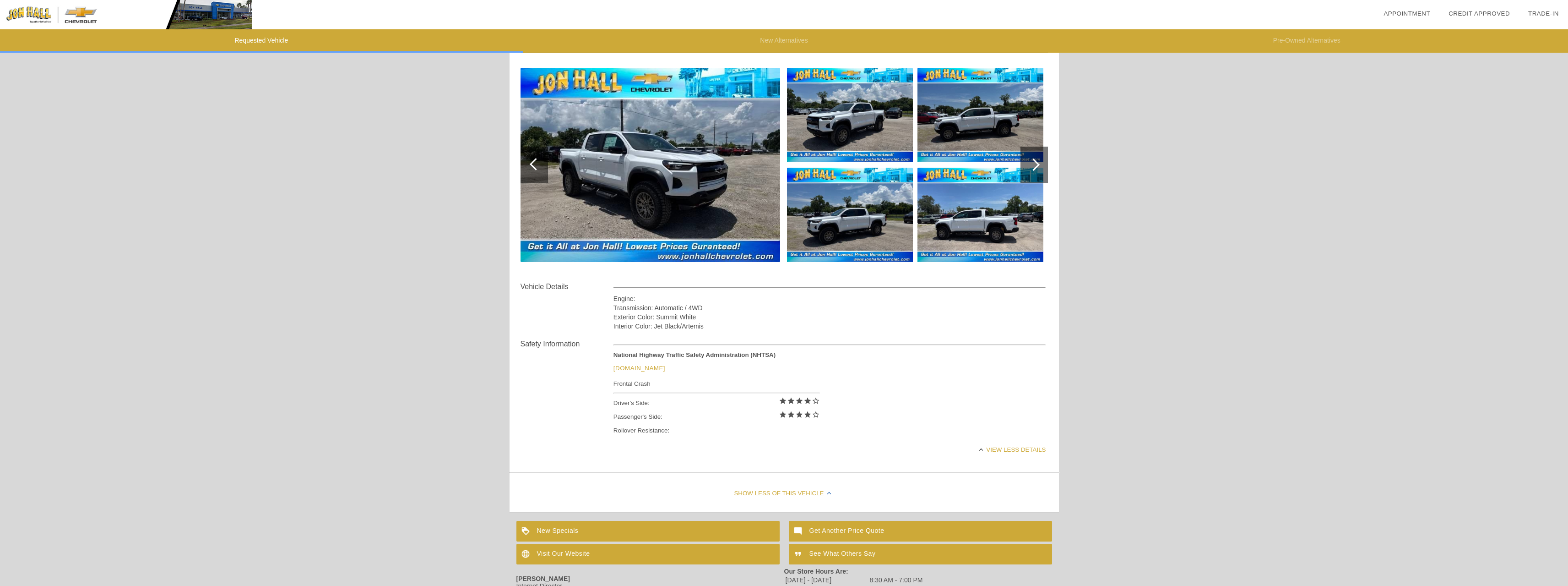
scroll to position [177, 0]
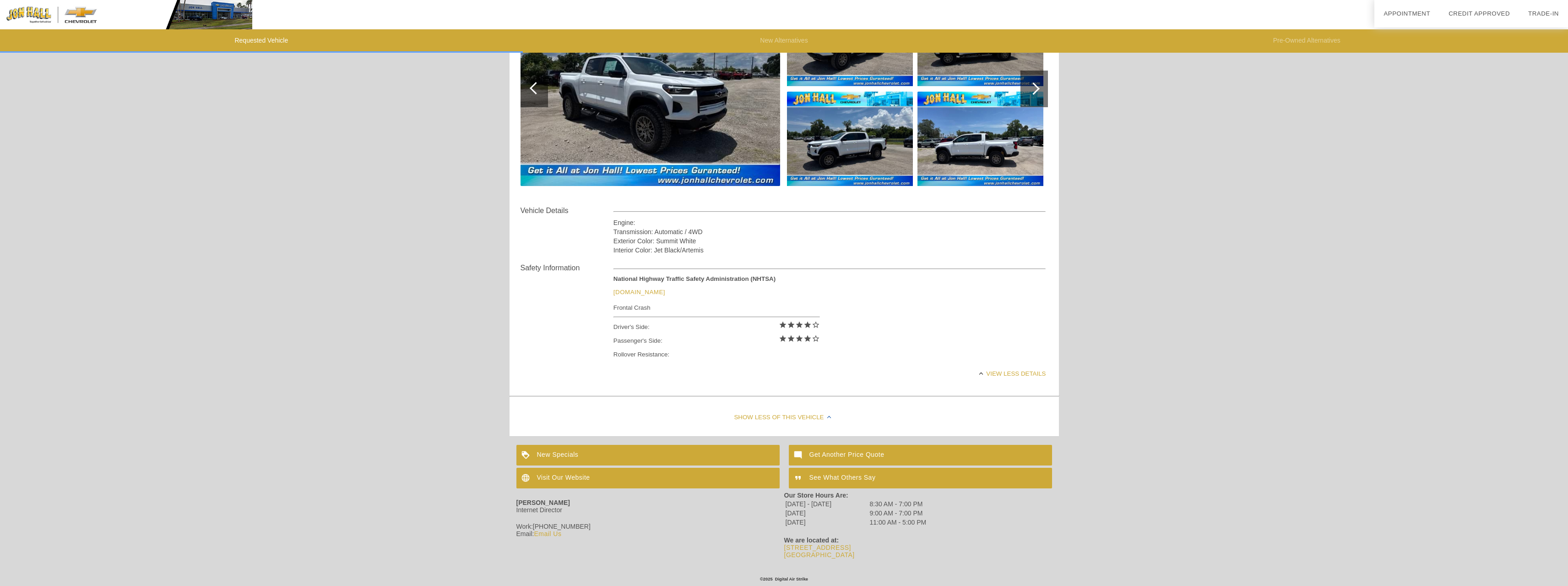
click at [556, 477] on div "Visit Our Website" at bounding box center [648, 478] width 263 height 21
